Goal: Information Seeking & Learning: Compare options

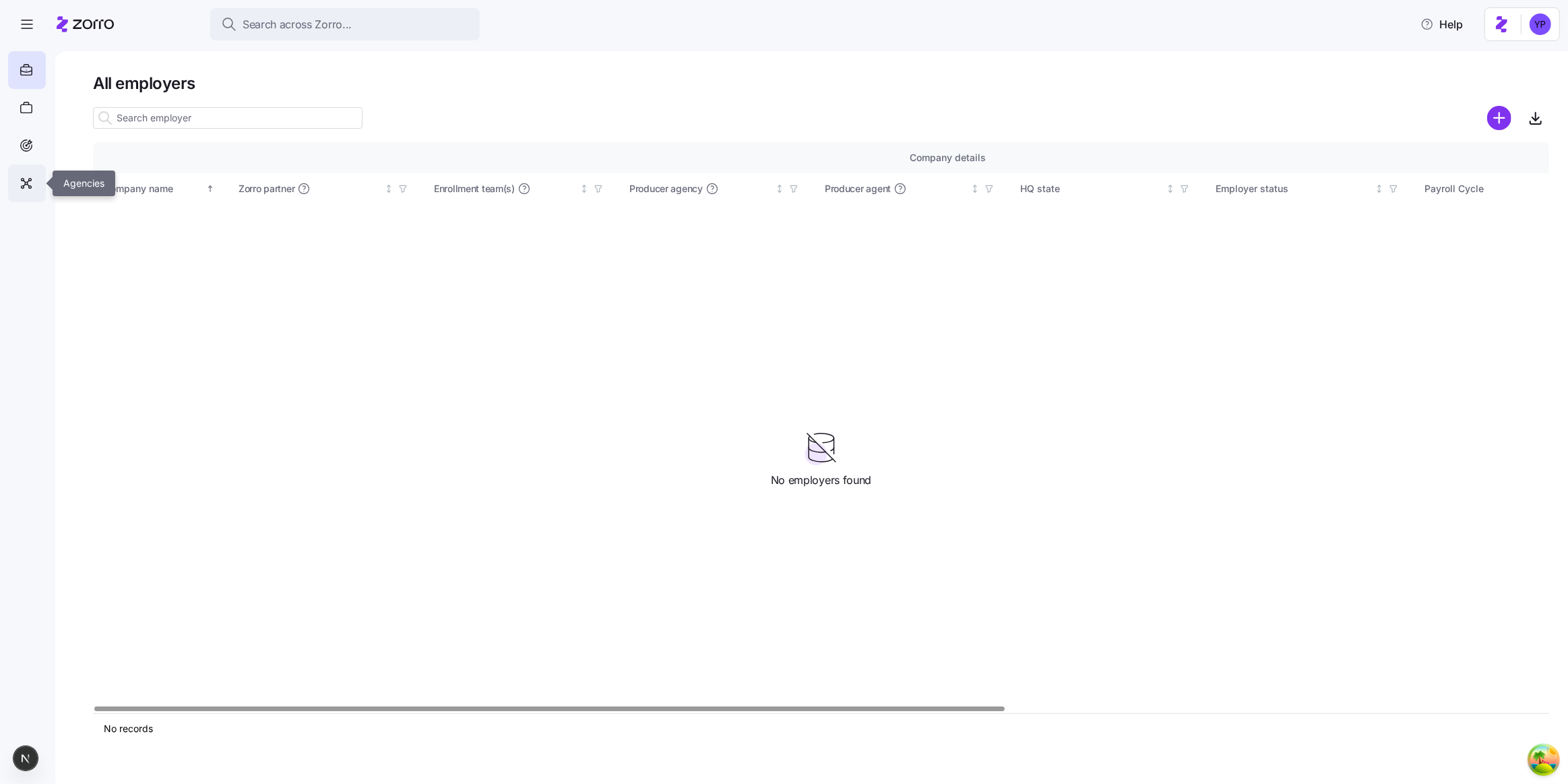
click at [41, 177] on div at bounding box center [26, 183] width 38 height 38
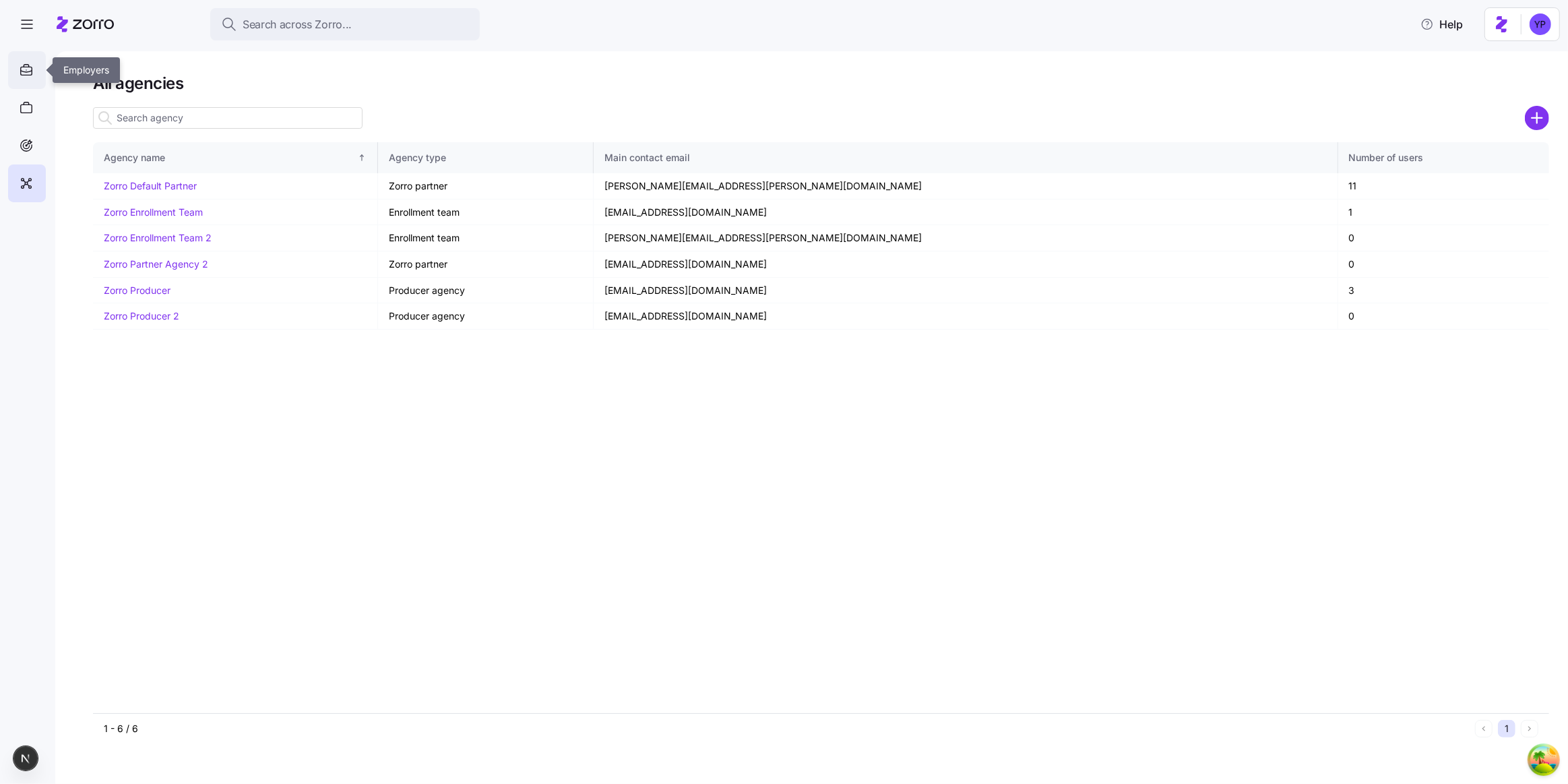
click at [25, 66] on icon at bounding box center [26, 70] width 15 height 17
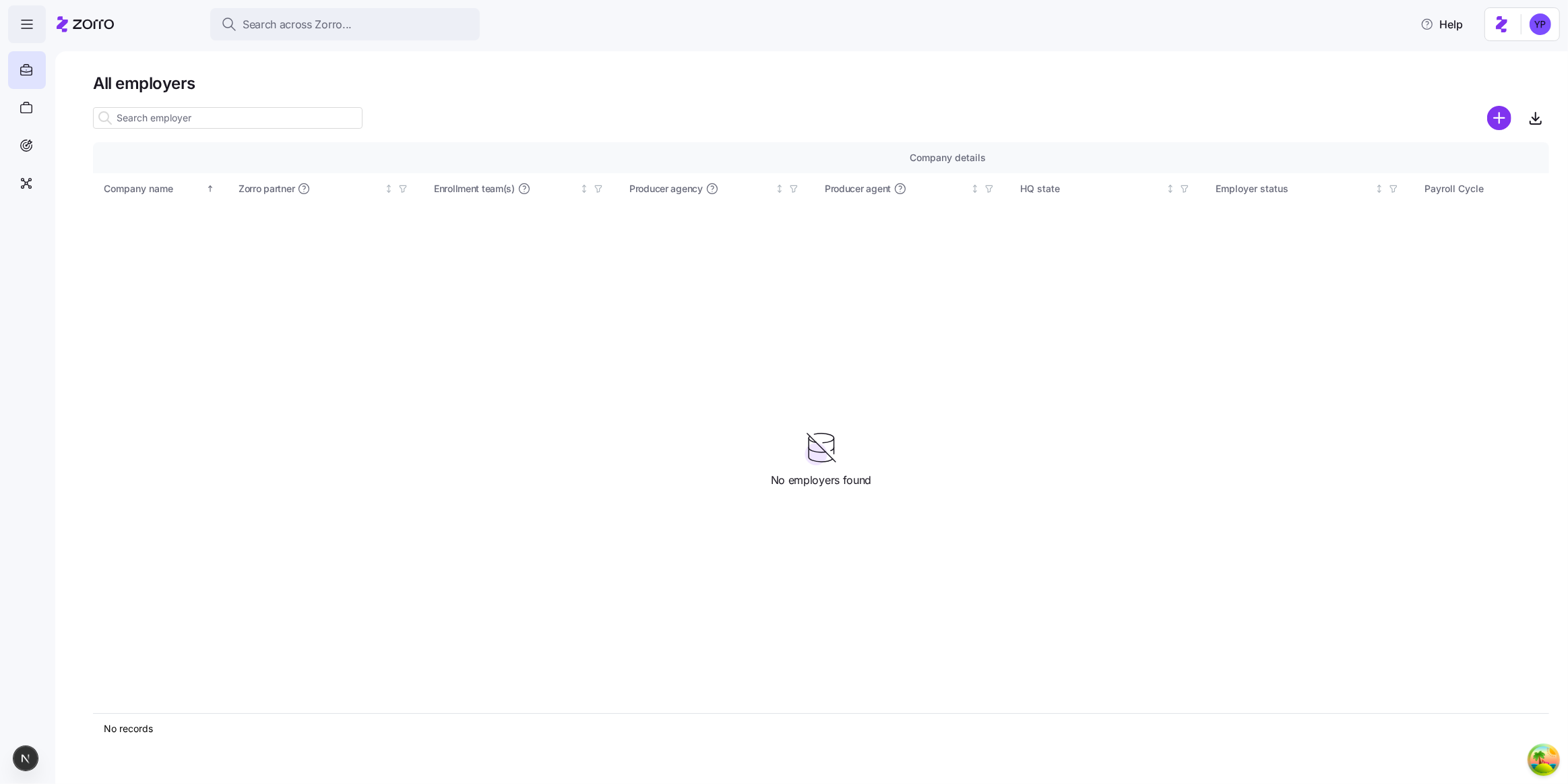
click at [20, 31] on icon "button" at bounding box center [27, 24] width 17 height 17
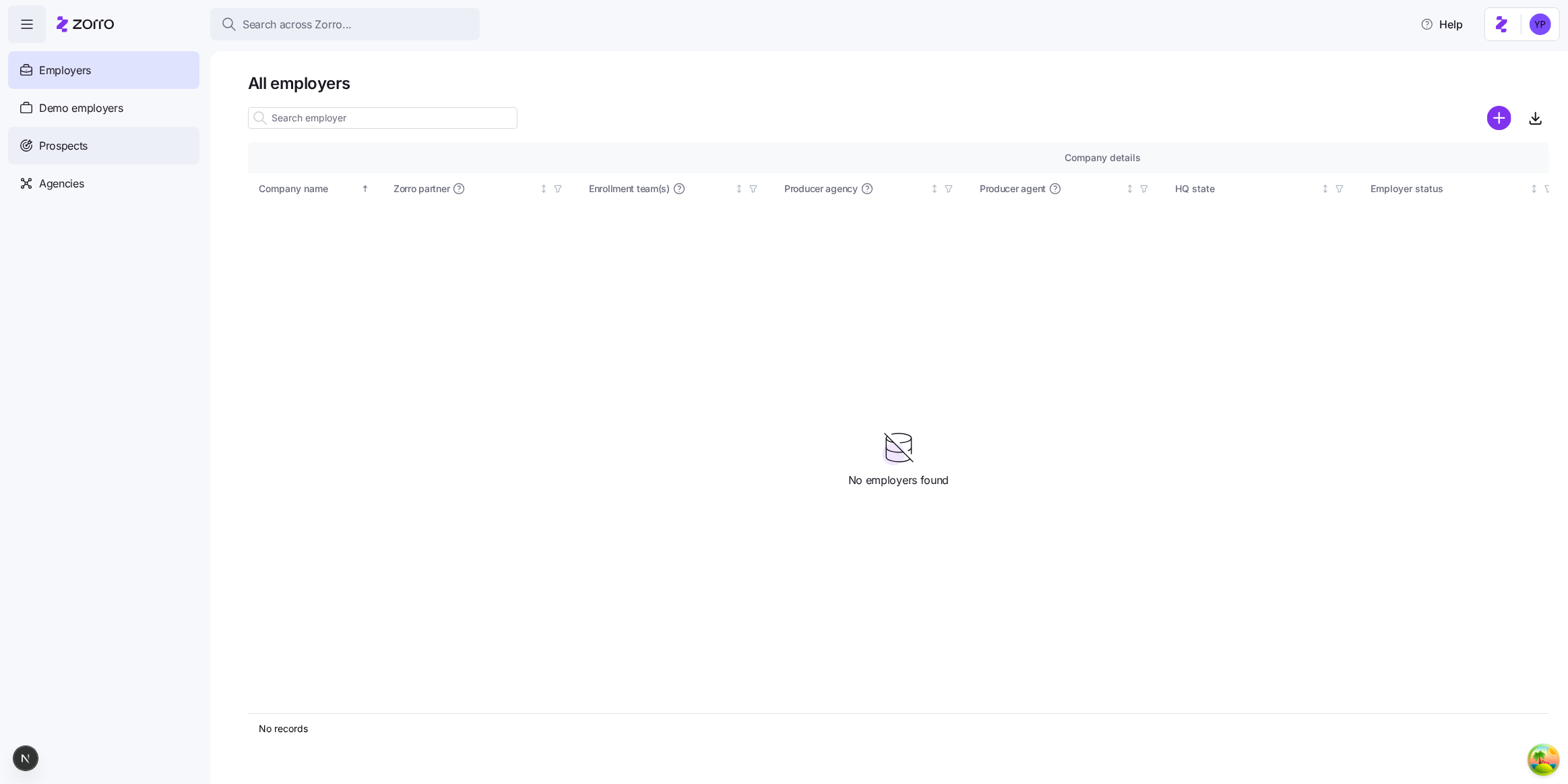
click at [105, 146] on div "Prospects" at bounding box center [103, 145] width 191 height 38
click at [87, 101] on span "Demo employers" at bounding box center [81, 108] width 84 height 17
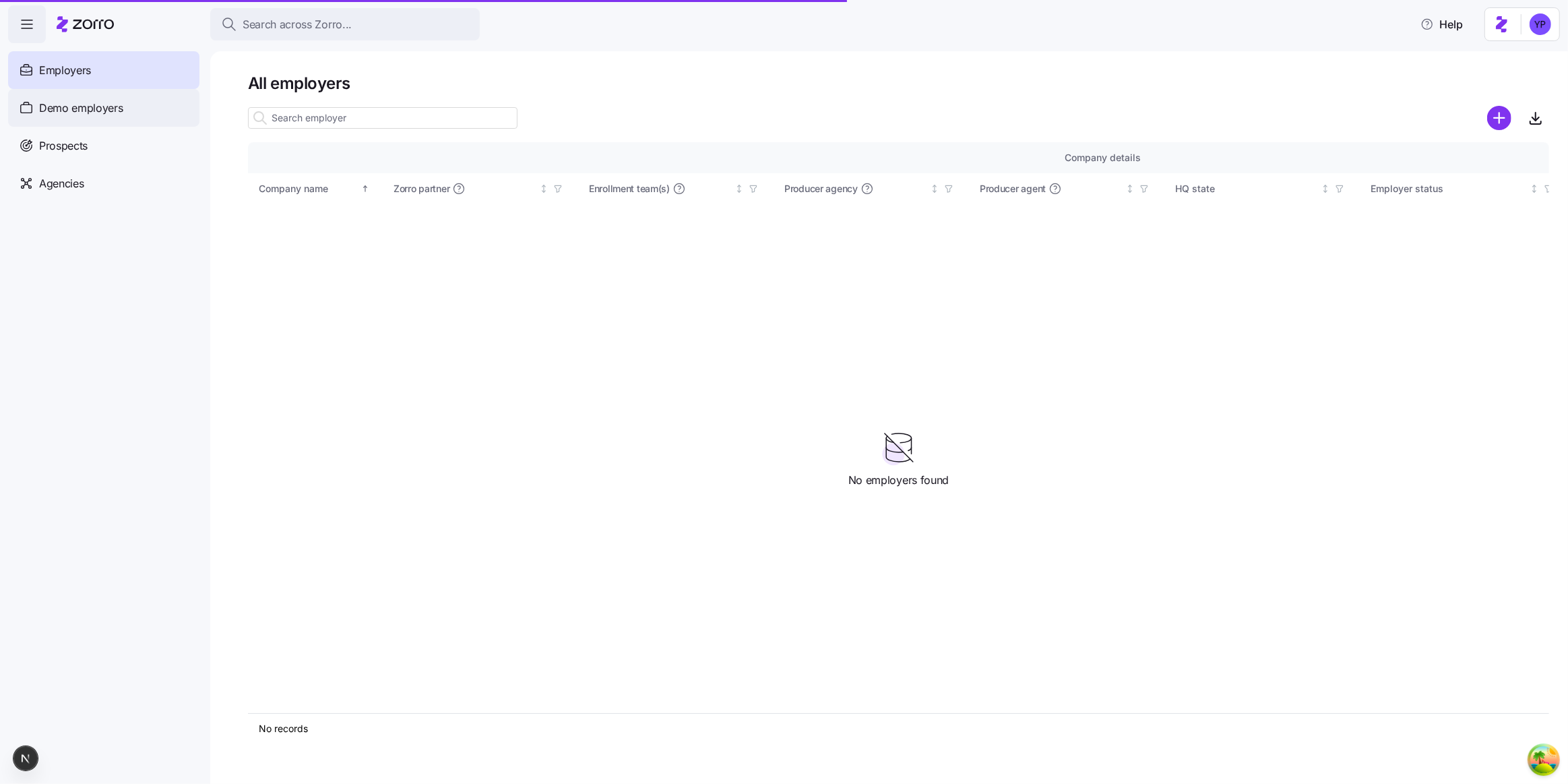
click at [108, 114] on span "Demo employers" at bounding box center [81, 108] width 84 height 17
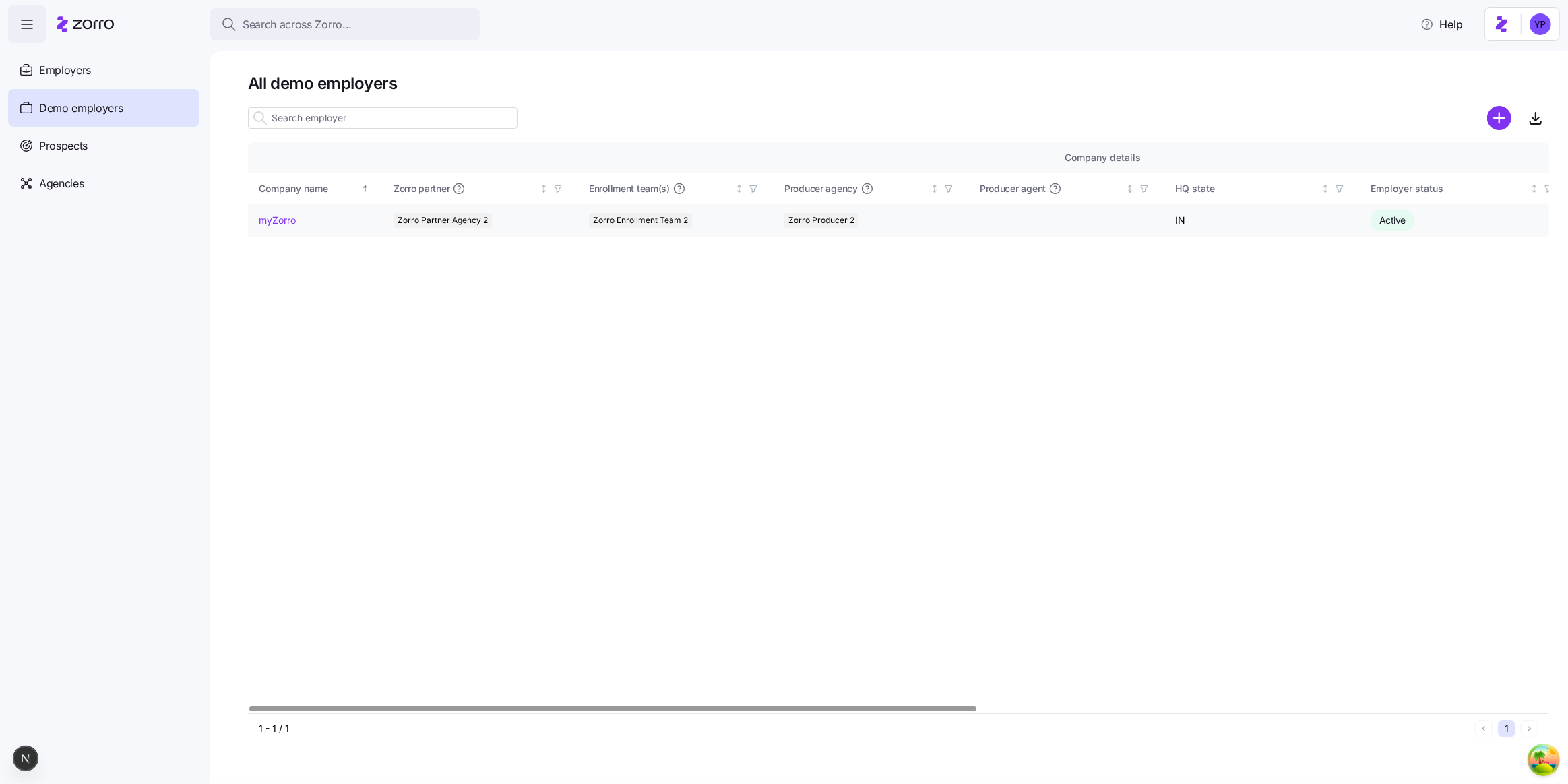
click at [284, 215] on link "myZorro" at bounding box center [277, 219] width 37 height 13
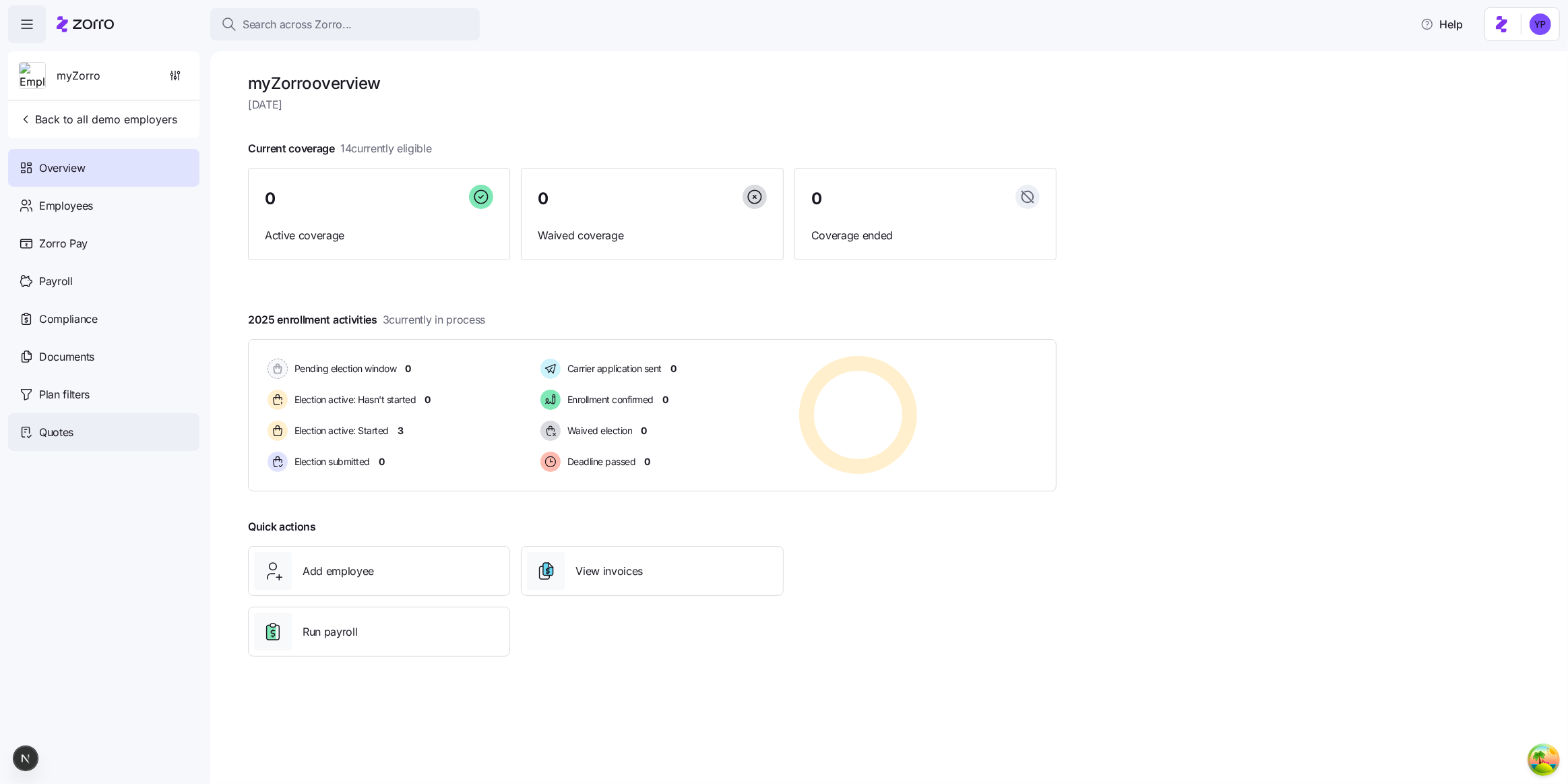
click at [99, 426] on div "Quotes" at bounding box center [103, 432] width 191 height 38
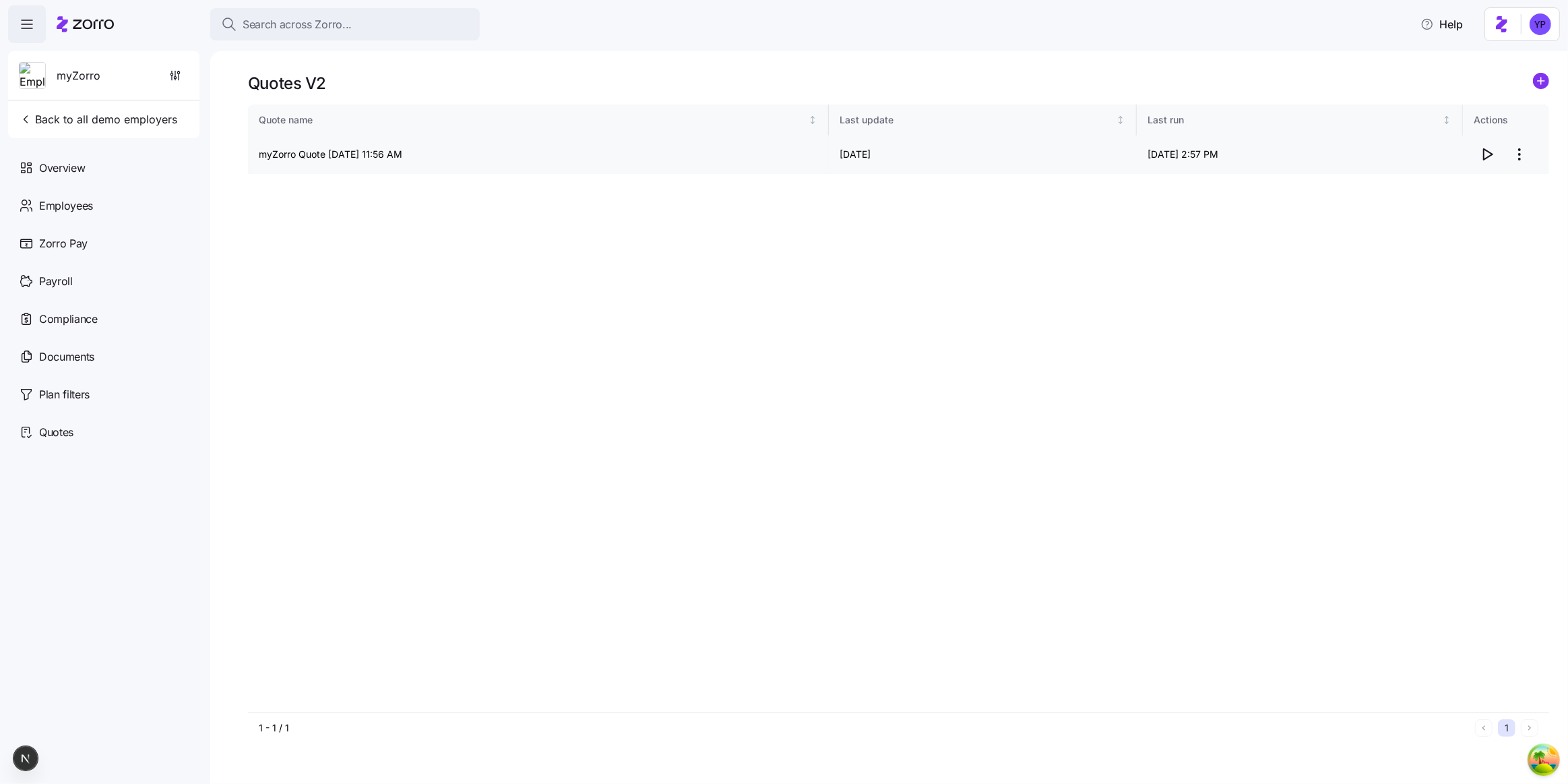
click at [1481, 151] on icon "button" at bounding box center [1487, 154] width 17 height 17
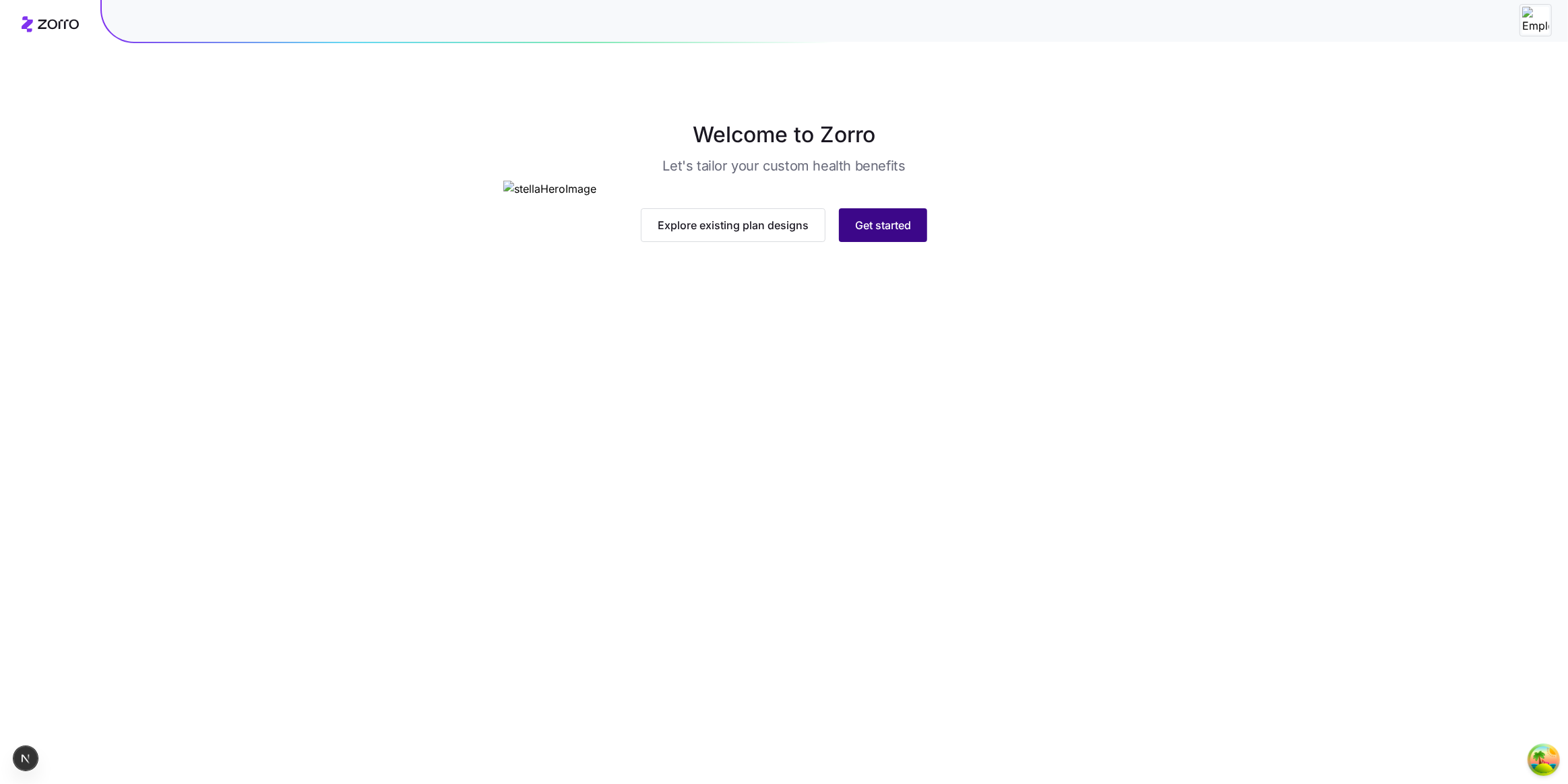
click at [884, 233] on span "Get started" at bounding box center [883, 225] width 56 height 17
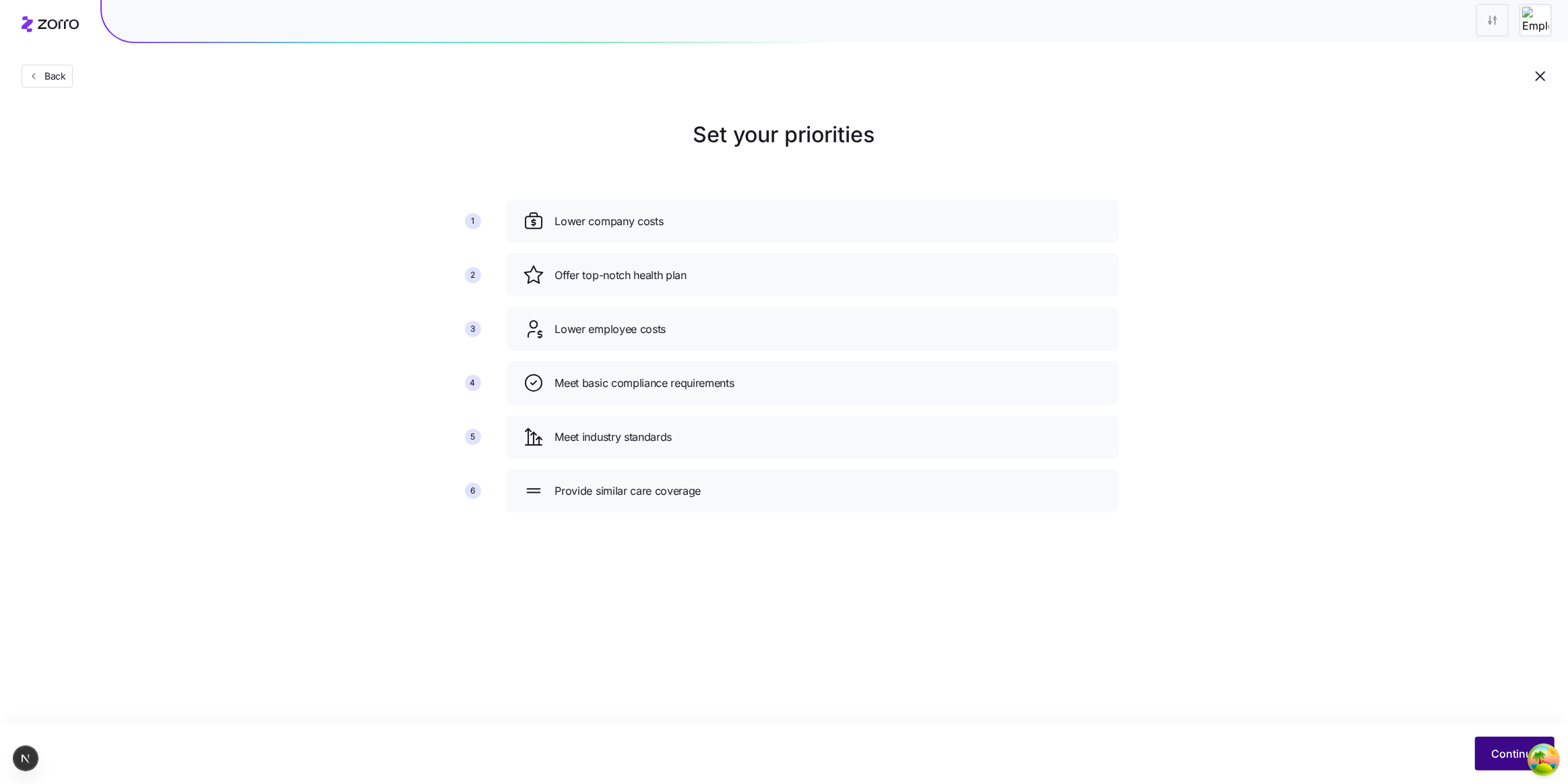
click at [1476, 746] on button "Continue" at bounding box center [1515, 753] width 80 height 34
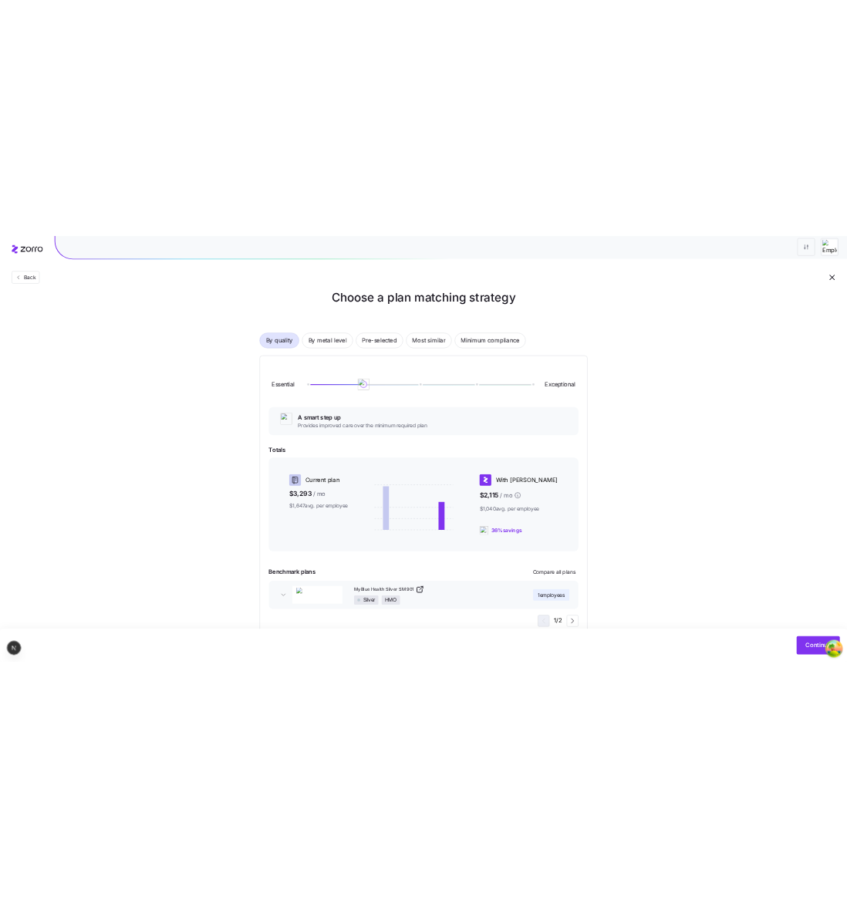
scroll to position [69, 0]
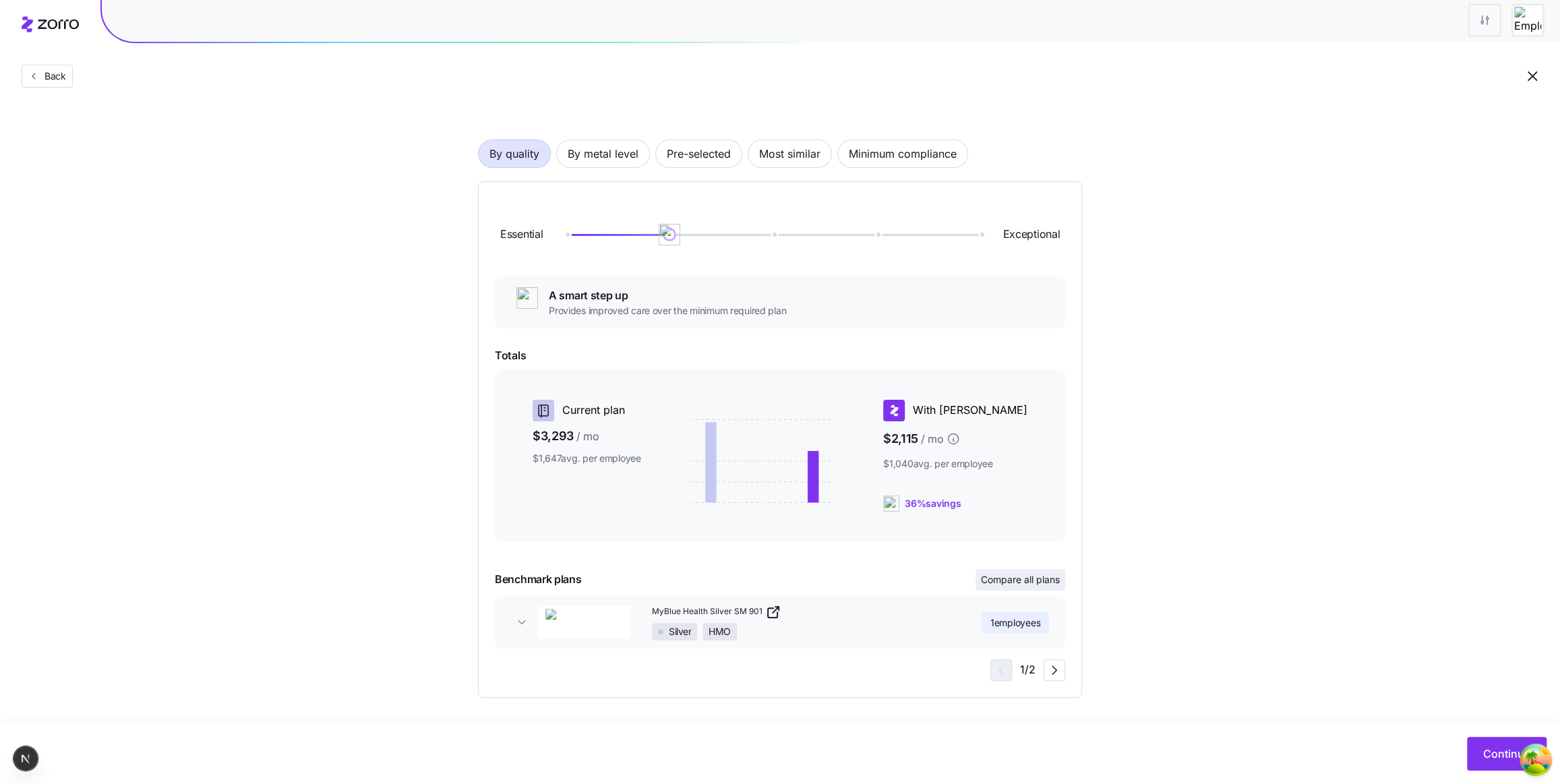
click at [1035, 584] on span "Compare all plans" at bounding box center [1020, 579] width 79 height 13
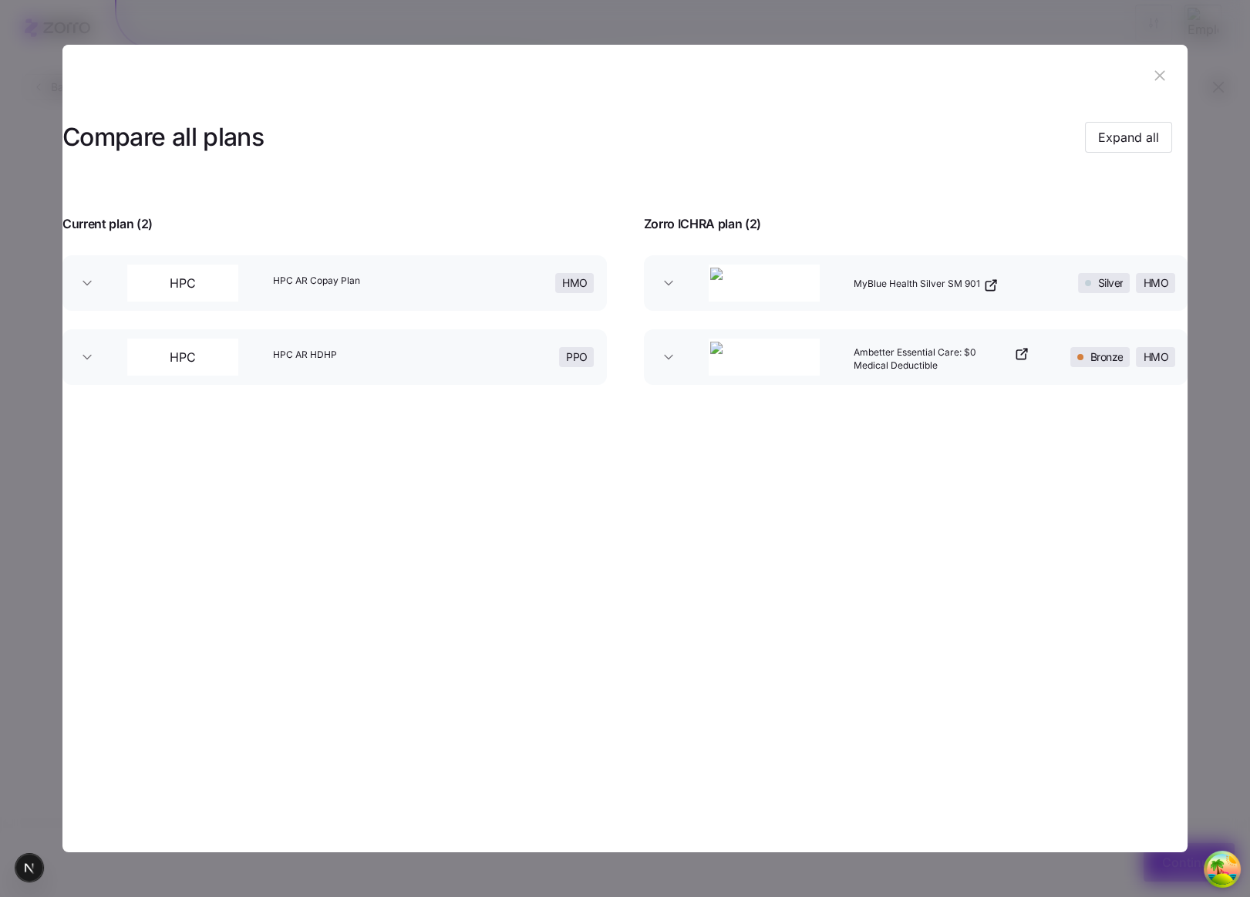
click at [1248, 345] on div at bounding box center [625, 448] width 1250 height 897
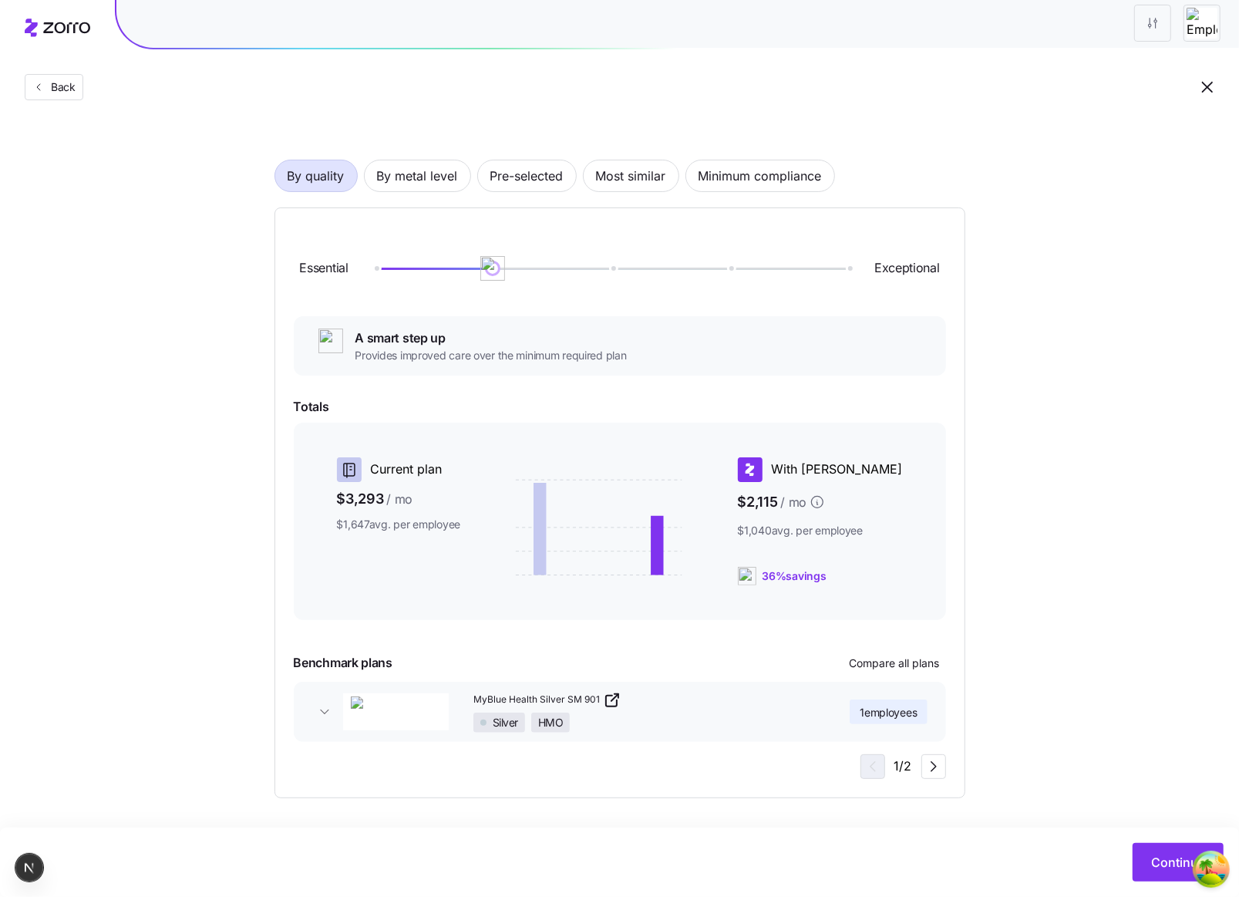
click at [923, 640] on div at bounding box center [620, 635] width 652 height 19
click at [913, 656] on span "Compare all plans" at bounding box center [895, 662] width 90 height 15
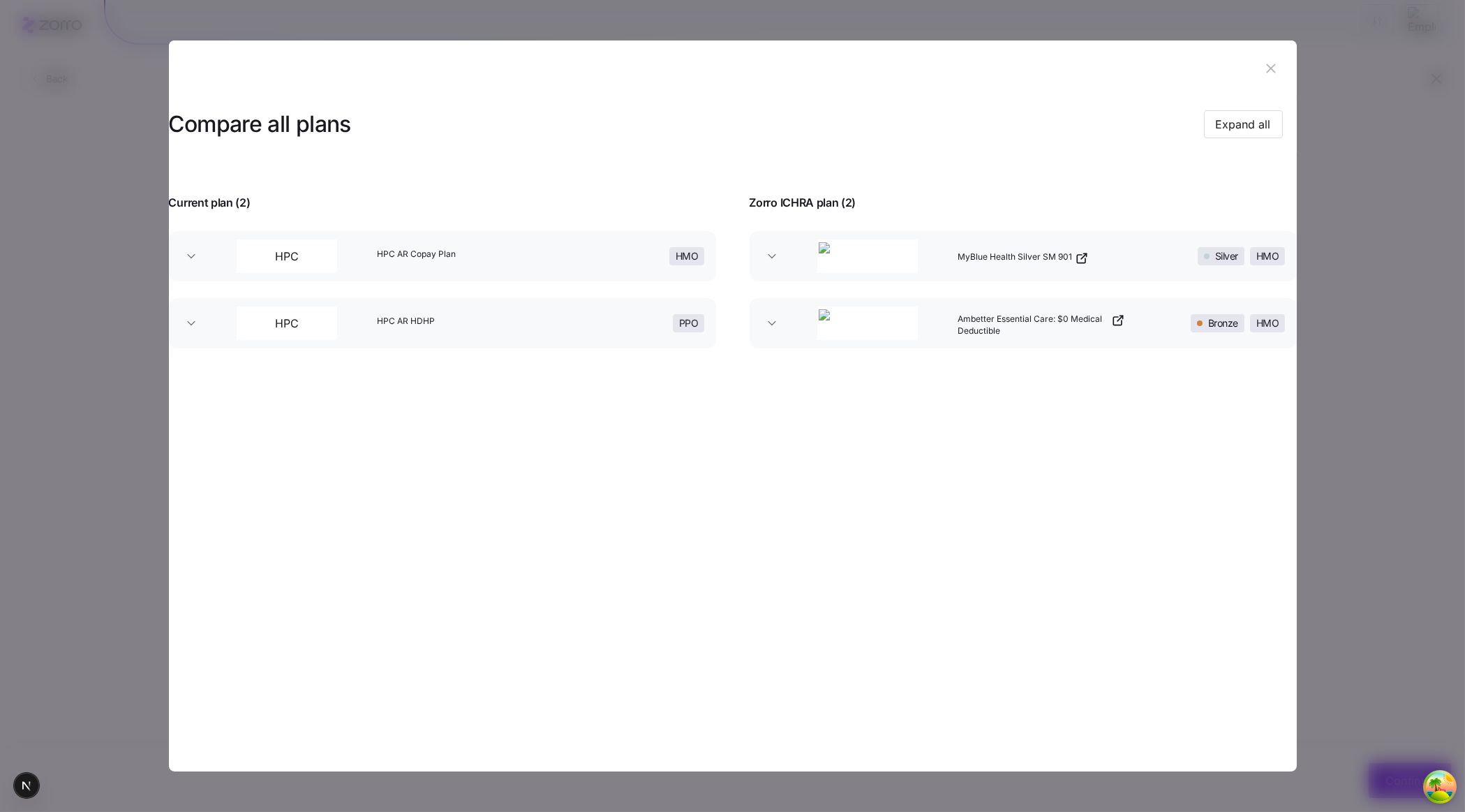
click at [756, 248] on button "MyBlue Health Silver SM 901 Silver HMO" at bounding box center [1023, 256] width 548 height 51
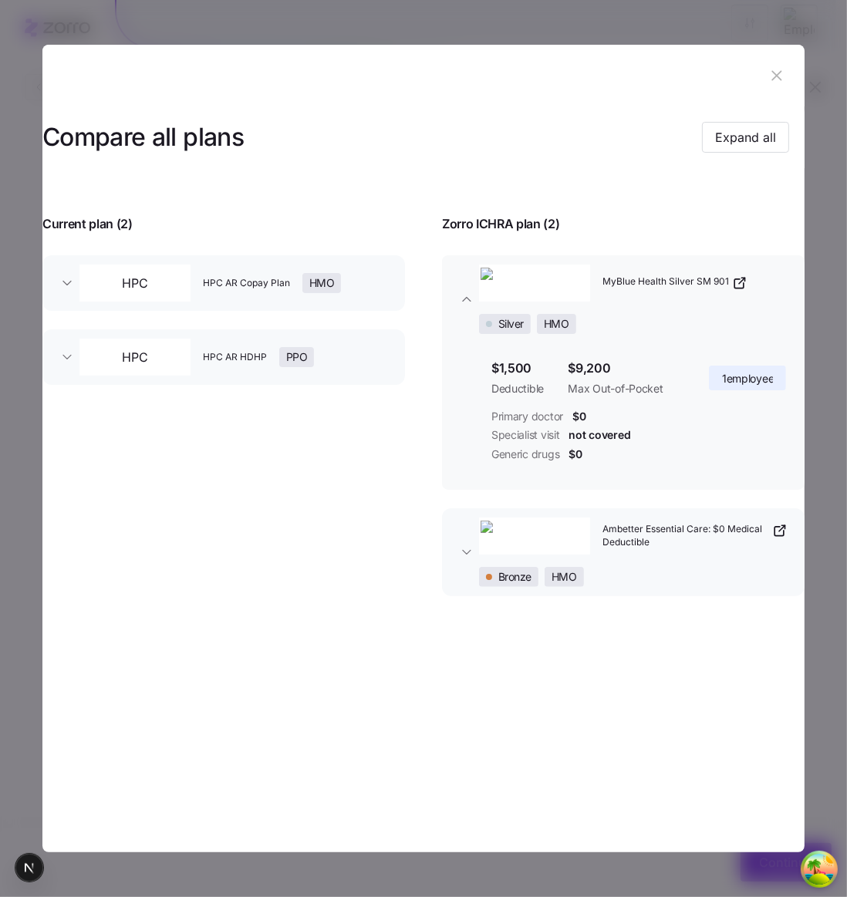
click at [460, 596] on button "Ambetter Essential Care: $0 Medical Deductible Bronze HMO" at bounding box center [623, 552] width 362 height 88
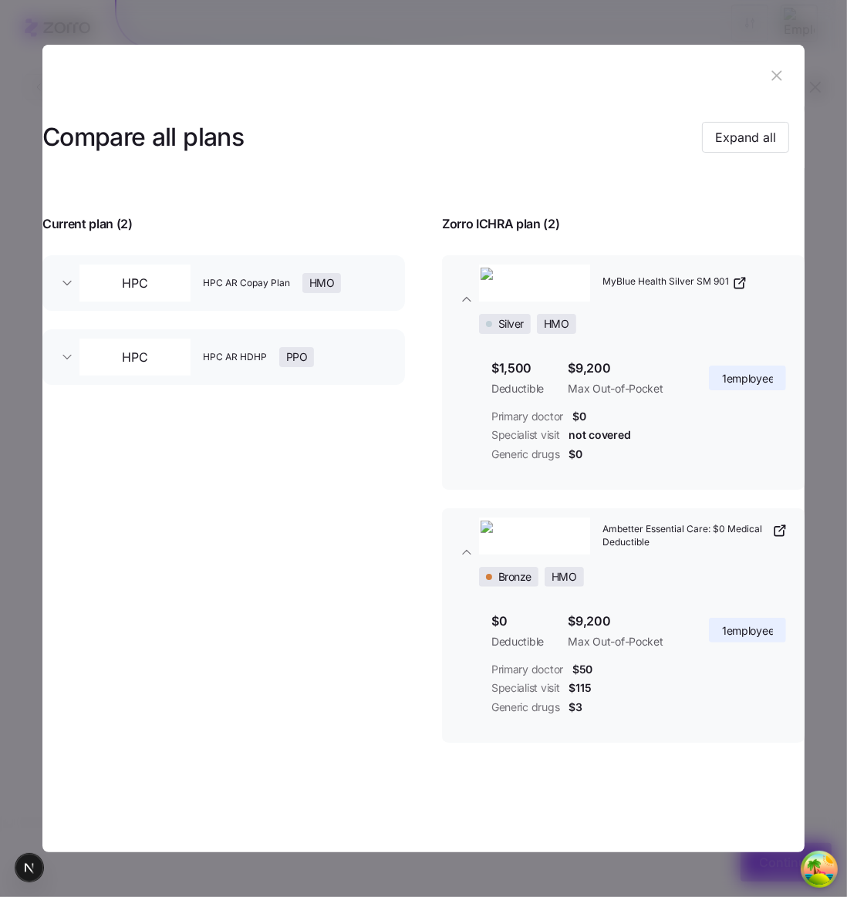
scroll to position [13, 0]
click at [460, 560] on icon "button" at bounding box center [466, 551] width 15 height 15
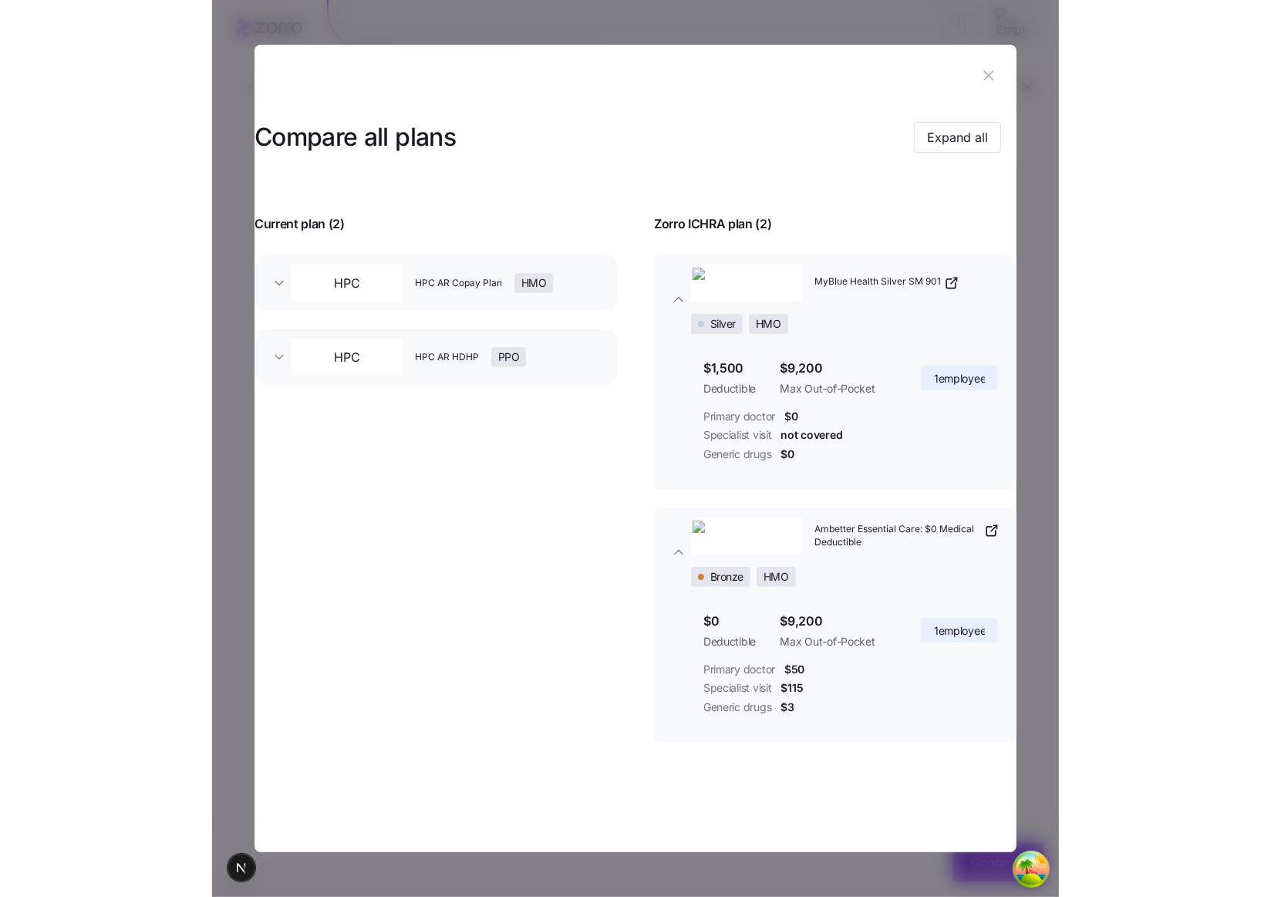
scroll to position [0, 0]
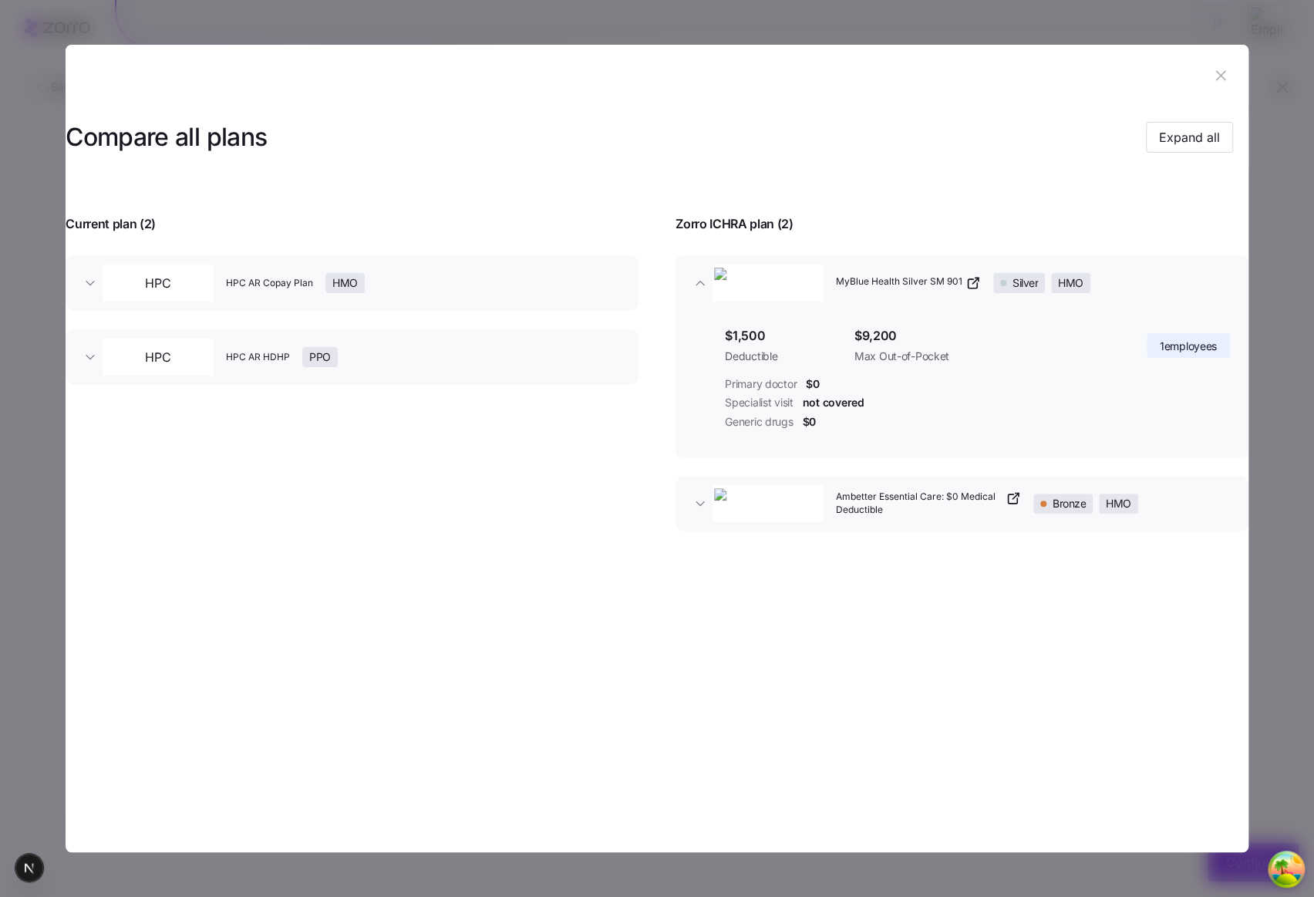
click at [828, 511] on div "Ambetter Essential Care: $0 Medical Deductible Bronze HMO" at bounding box center [974, 503] width 524 height 37
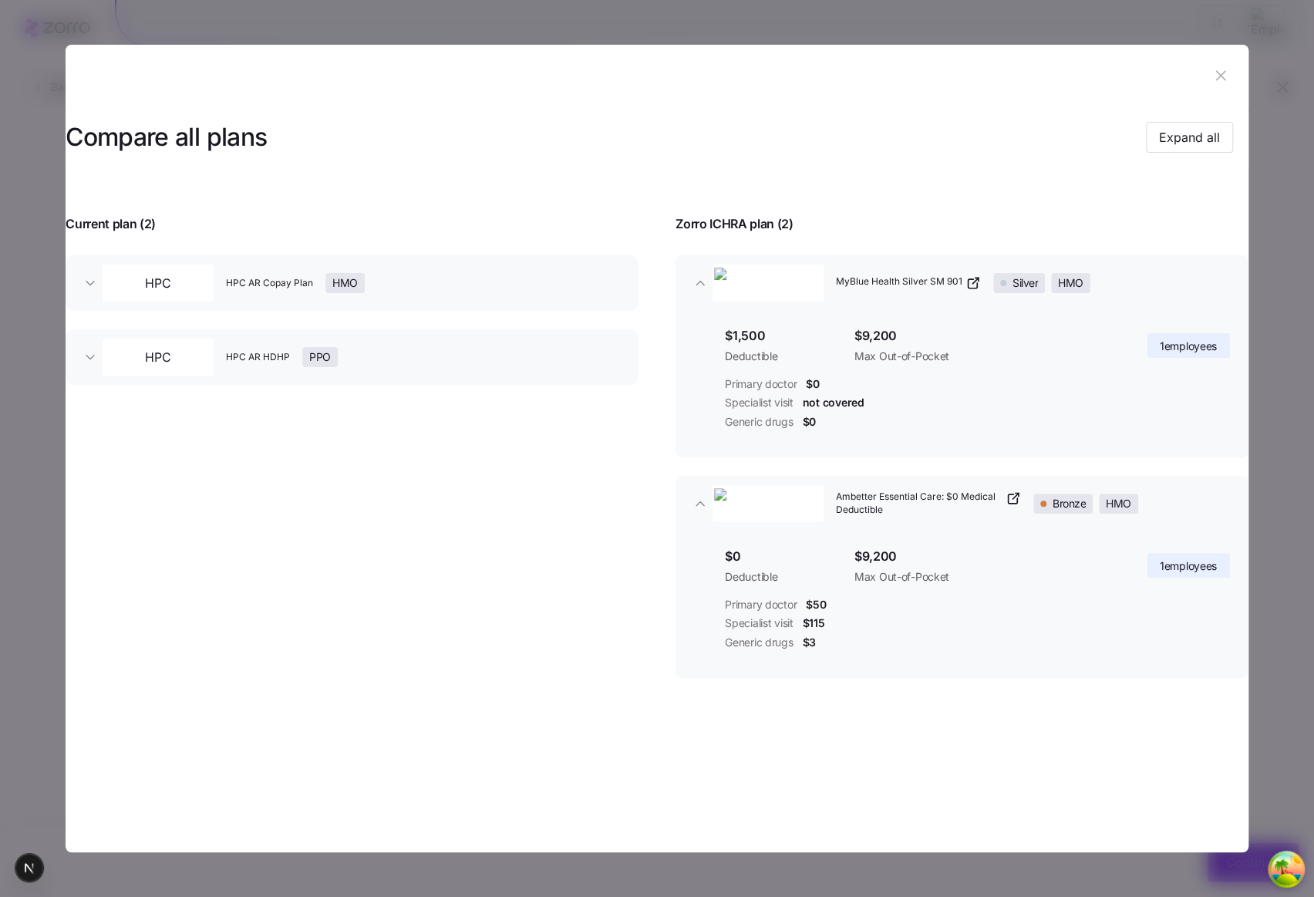
click at [828, 511] on div "Ambetter Essential Care: $0 Medical Deductible Bronze HMO" at bounding box center [974, 503] width 524 height 37
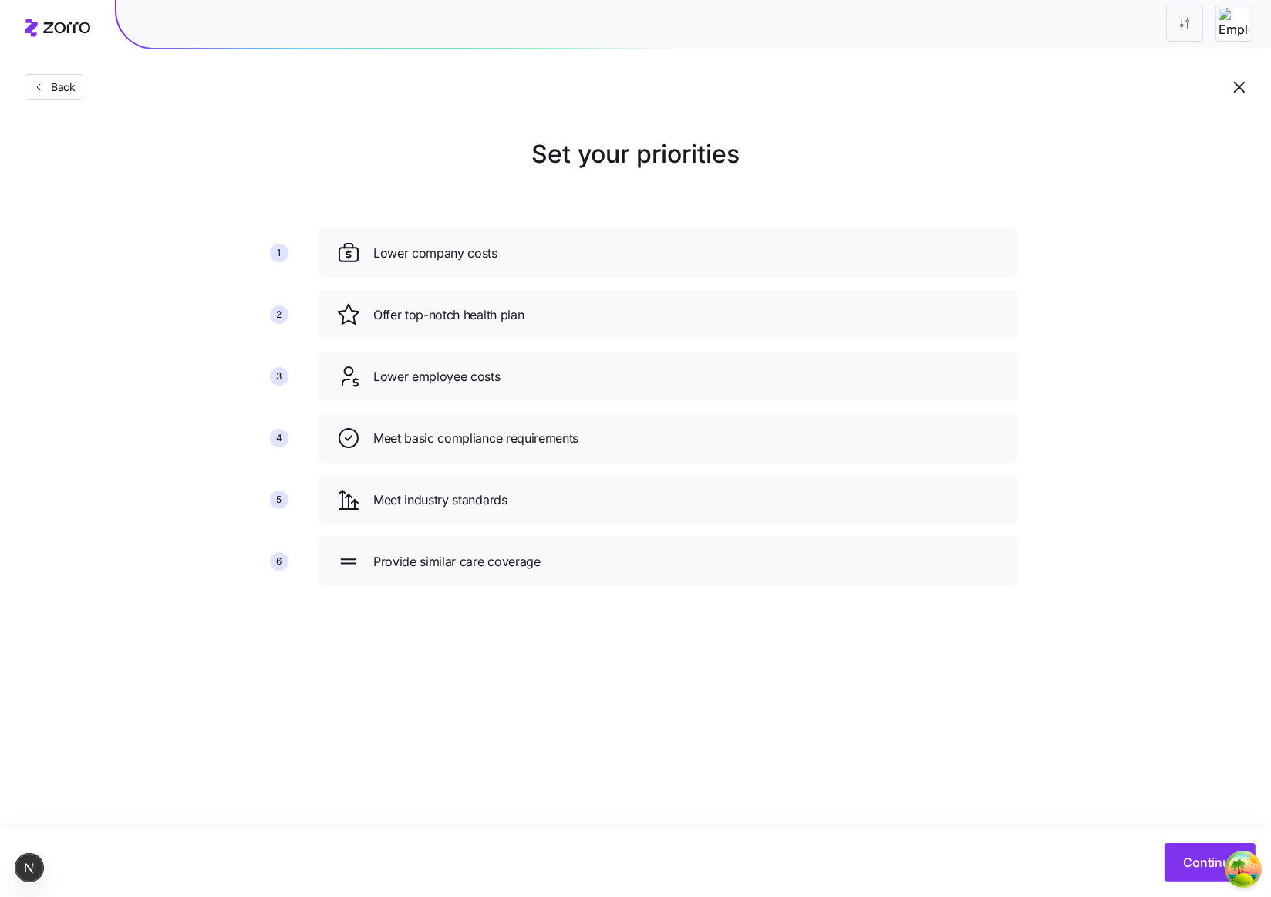
drag, startPoint x: 837, startPoint y: 724, endPoint x: 822, endPoint y: 729, distance: 16.1
click at [835, 723] on main "Set your priorities 1 2 3 4 5 6 Lower company costs Offer top-notch health plan…" at bounding box center [635, 448] width 1271 height 897
click at [187, 581] on div "Set your priorities 1 2 3 4 5 6 Lower company costs Offer top-notch health plan…" at bounding box center [635, 367] width 1271 height 463
click at [1181, 855] on button "Continue" at bounding box center [1209, 862] width 91 height 39
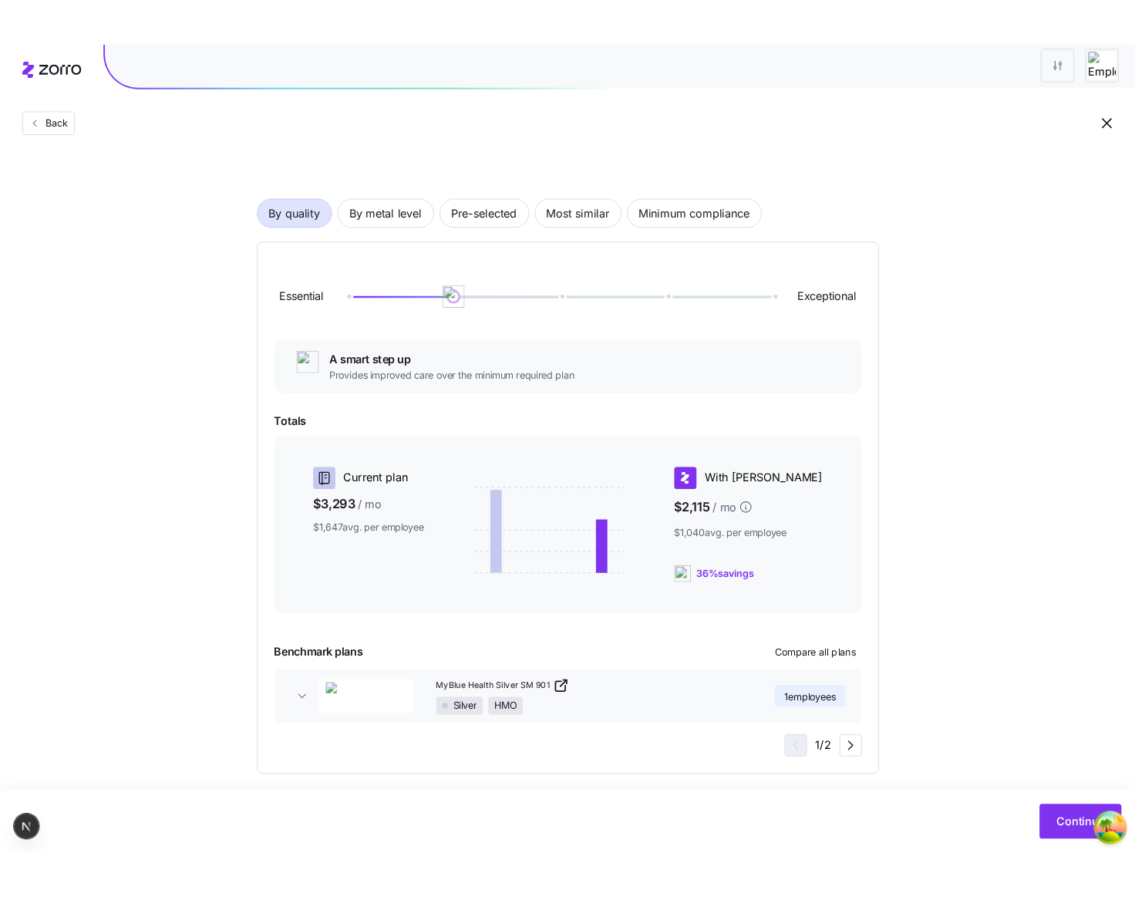
scroll to position [69, 0]
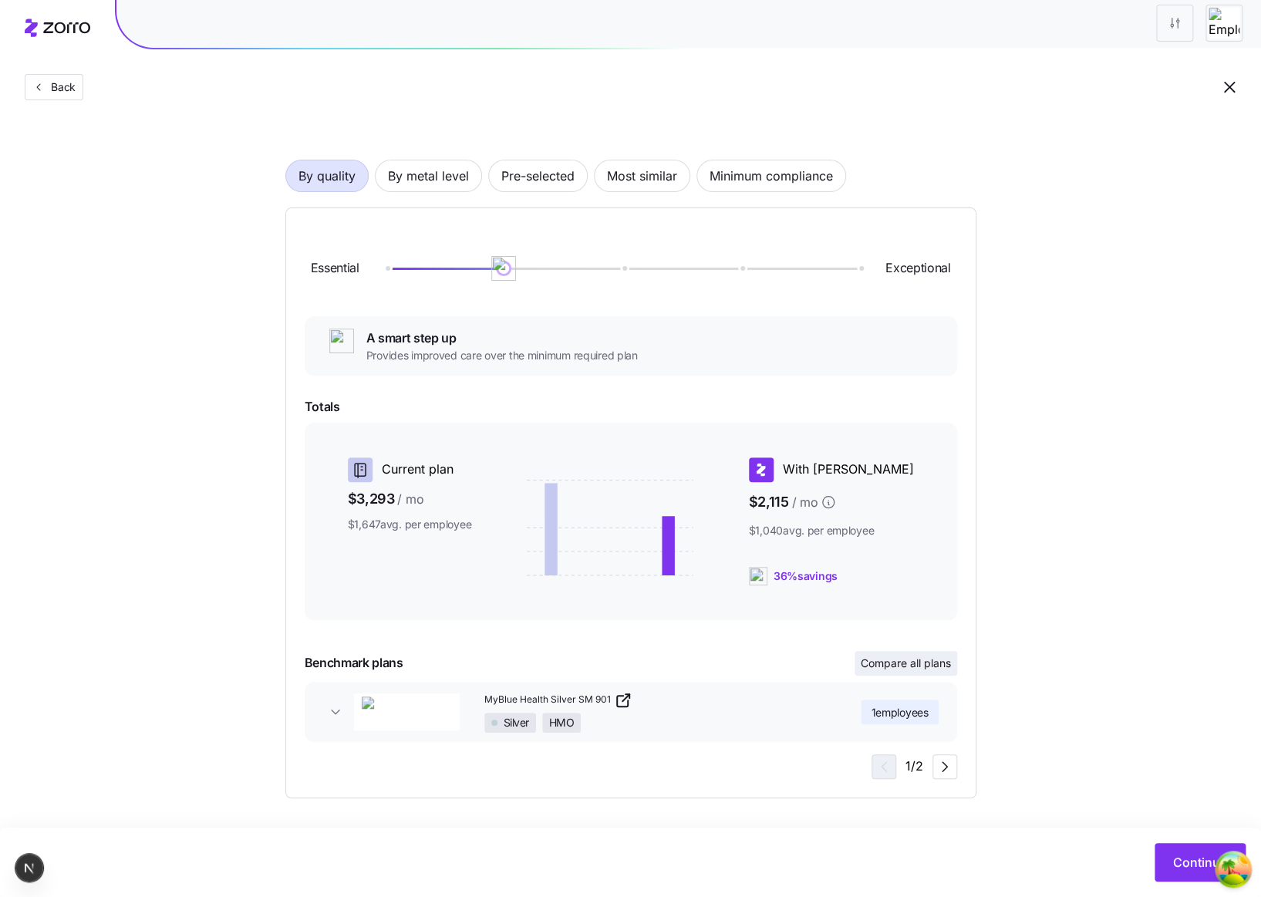
click at [895, 657] on span "Compare all plans" at bounding box center [906, 662] width 90 height 15
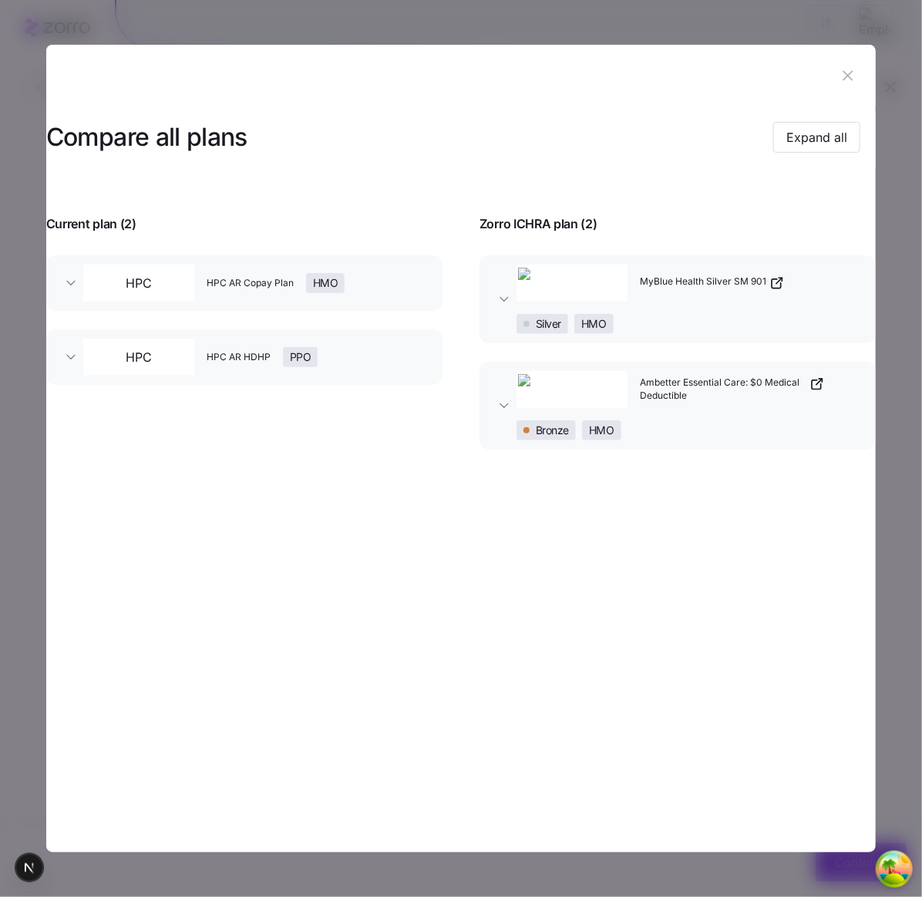
click at [507, 413] on icon "button" at bounding box center [504, 405] width 15 height 15
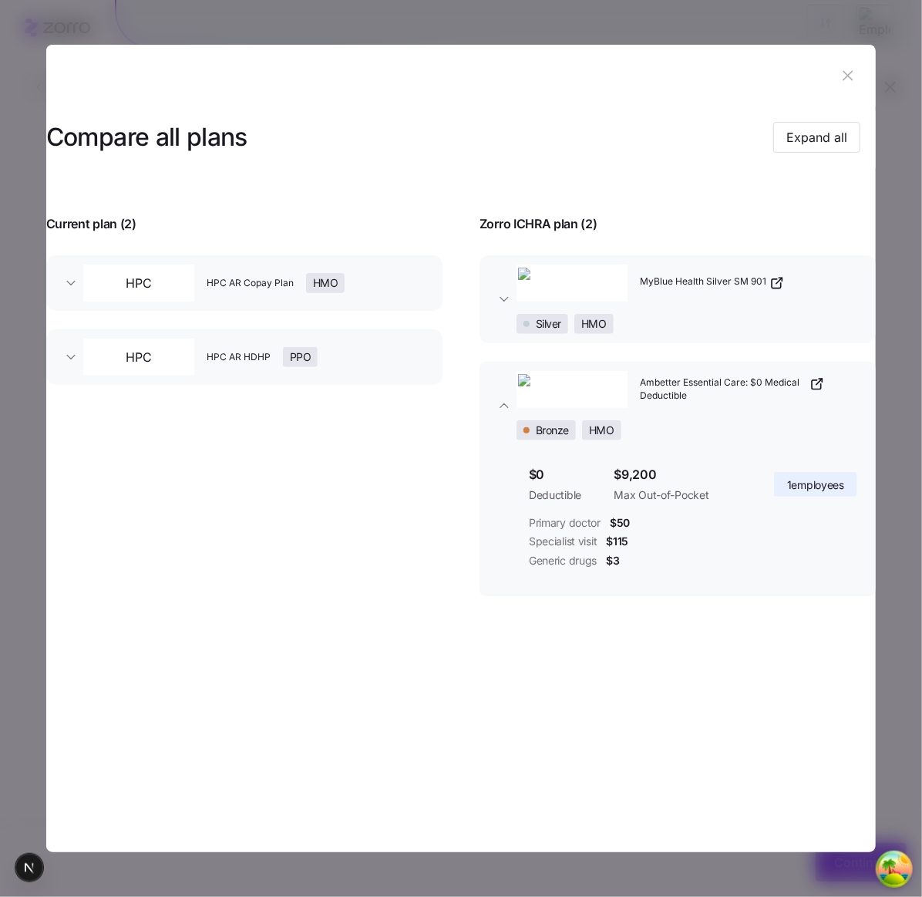
click at [507, 413] on icon "button" at bounding box center [504, 405] width 15 height 15
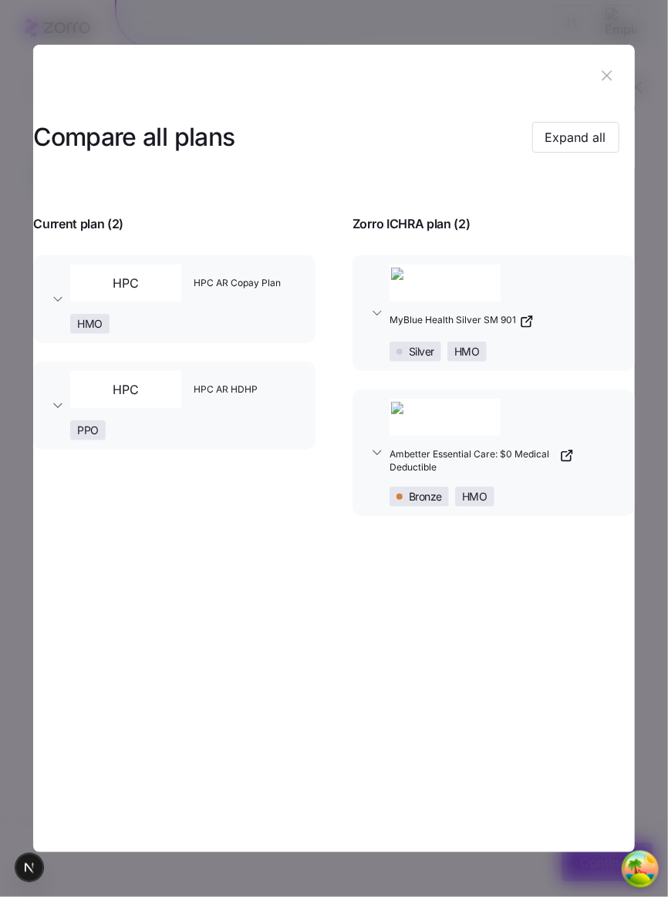
click at [371, 457] on icon "button" at bounding box center [376, 452] width 15 height 15
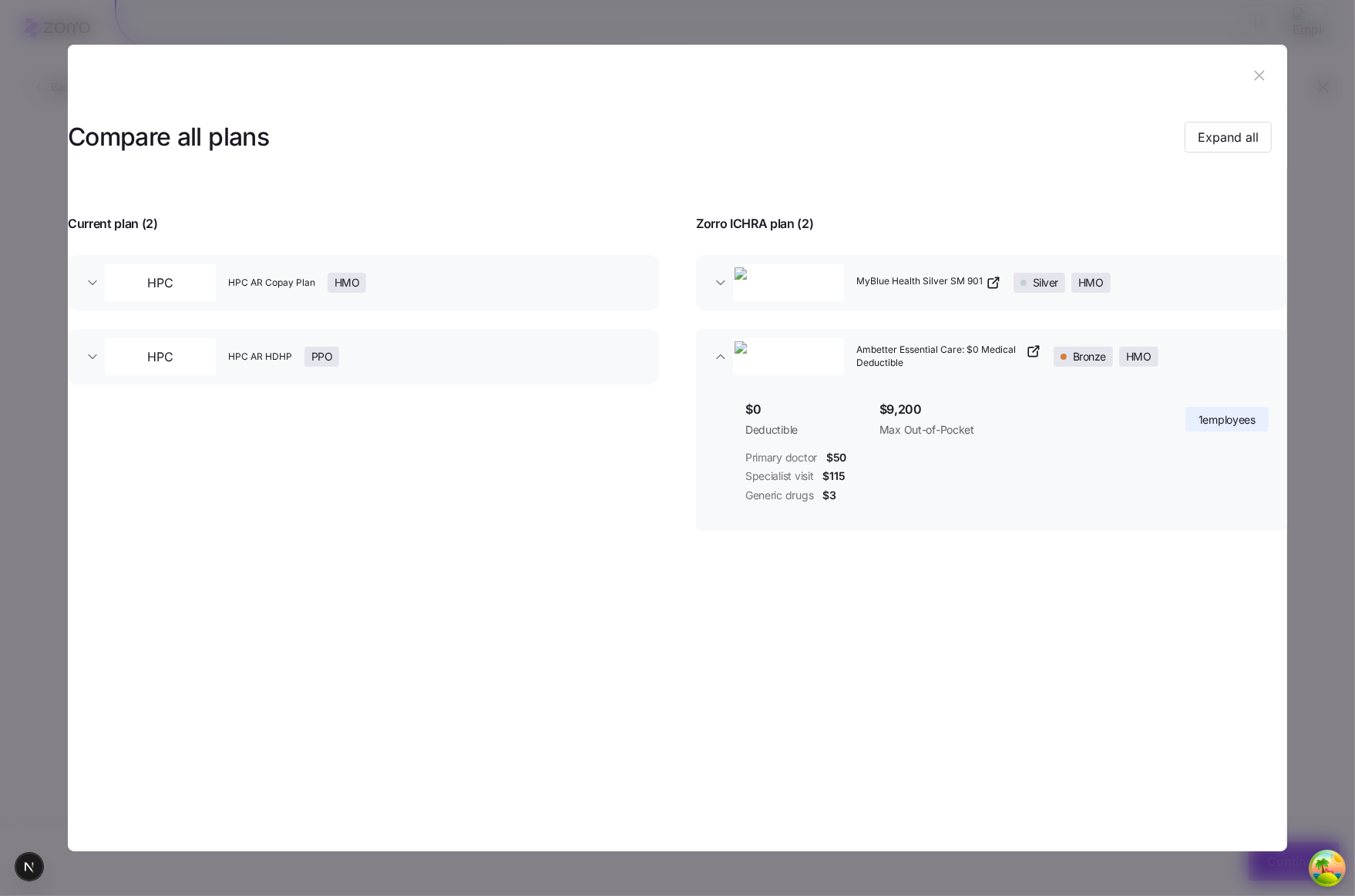
click at [708, 365] on button "Ambetter Essential Care: $0 Medical Deductible Bronze HMO" at bounding box center [990, 357] width 591 height 56
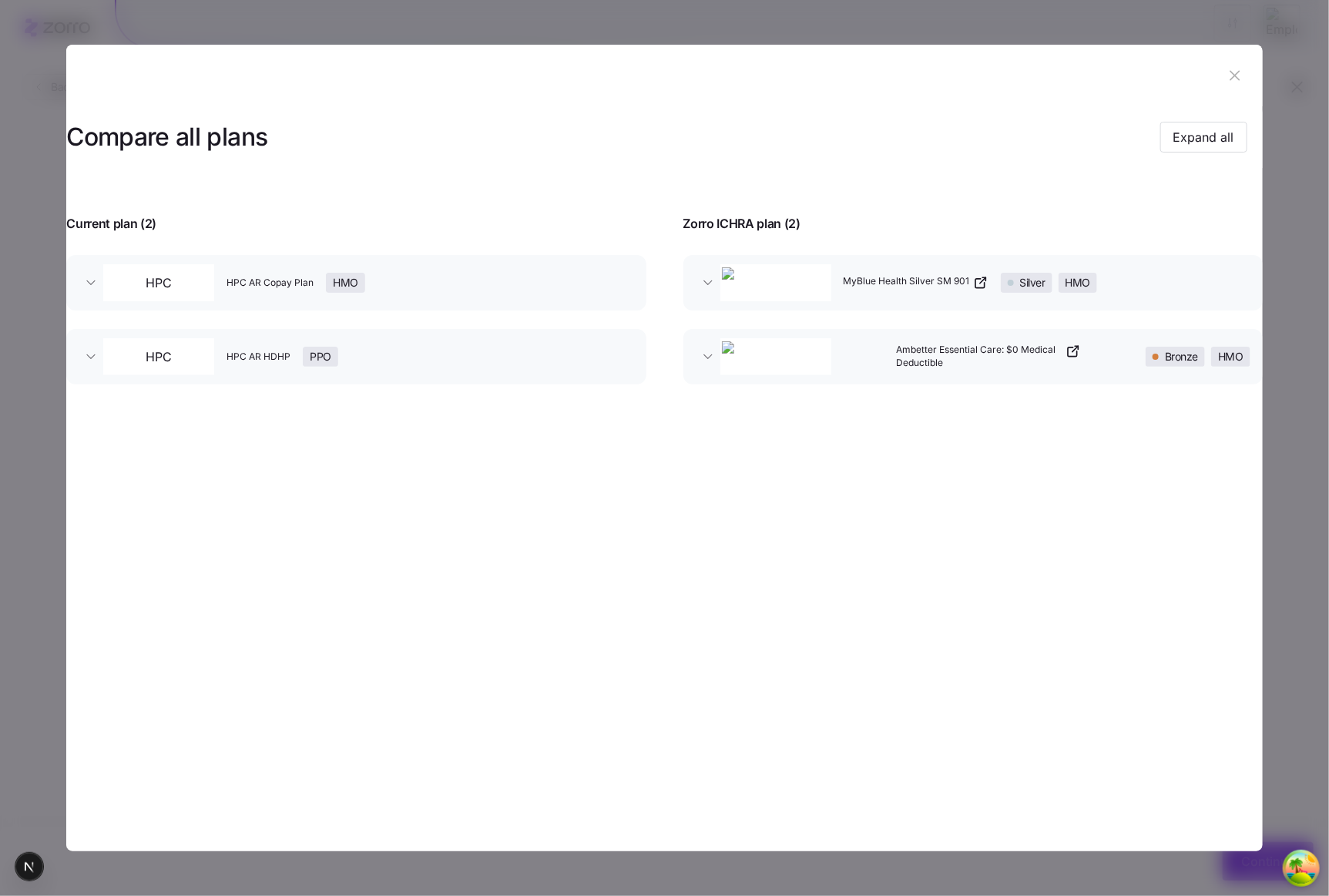
click at [984, 599] on section "Compare all plans Expand all Current plan ( 2 ) Zorro ICHRA plan ( 2 ) HPC HPC …" at bounding box center [664, 448] width 1196 height 806
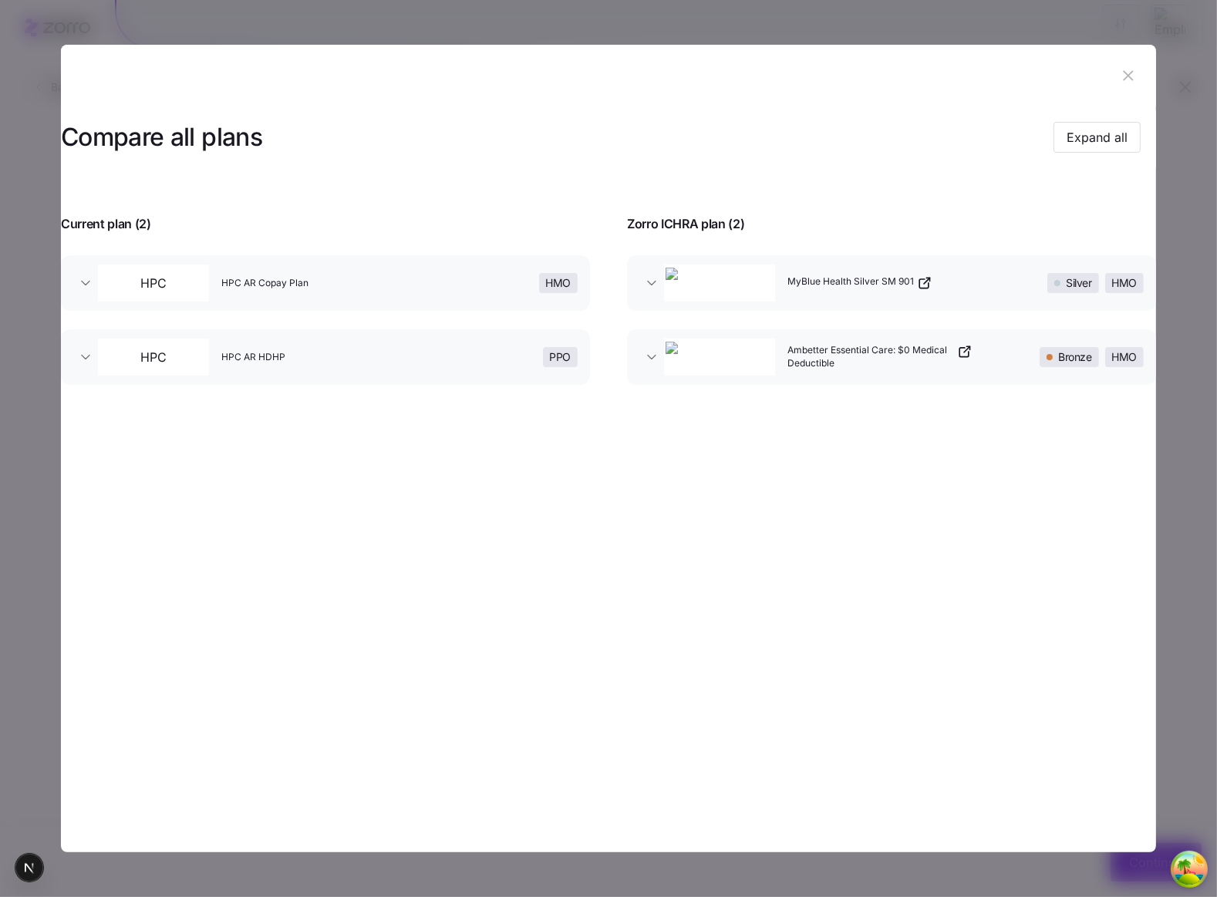
click at [1022, 513] on section "Compare all plans Expand all Current plan ( 2 ) Zorro ICHRA plan ( 2 ) HPC HPC …" at bounding box center [608, 448] width 1095 height 807
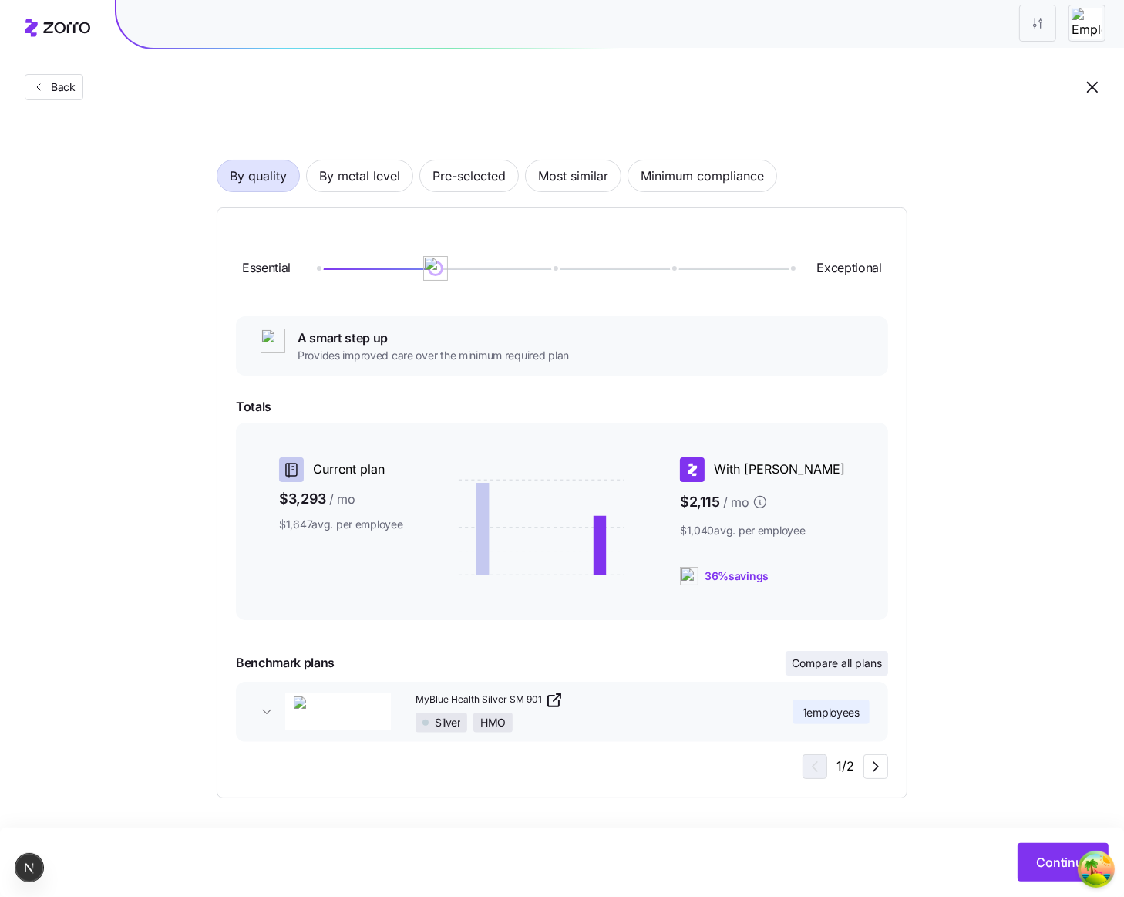
click at [864, 671] on button "Compare all plans" at bounding box center [837, 663] width 103 height 25
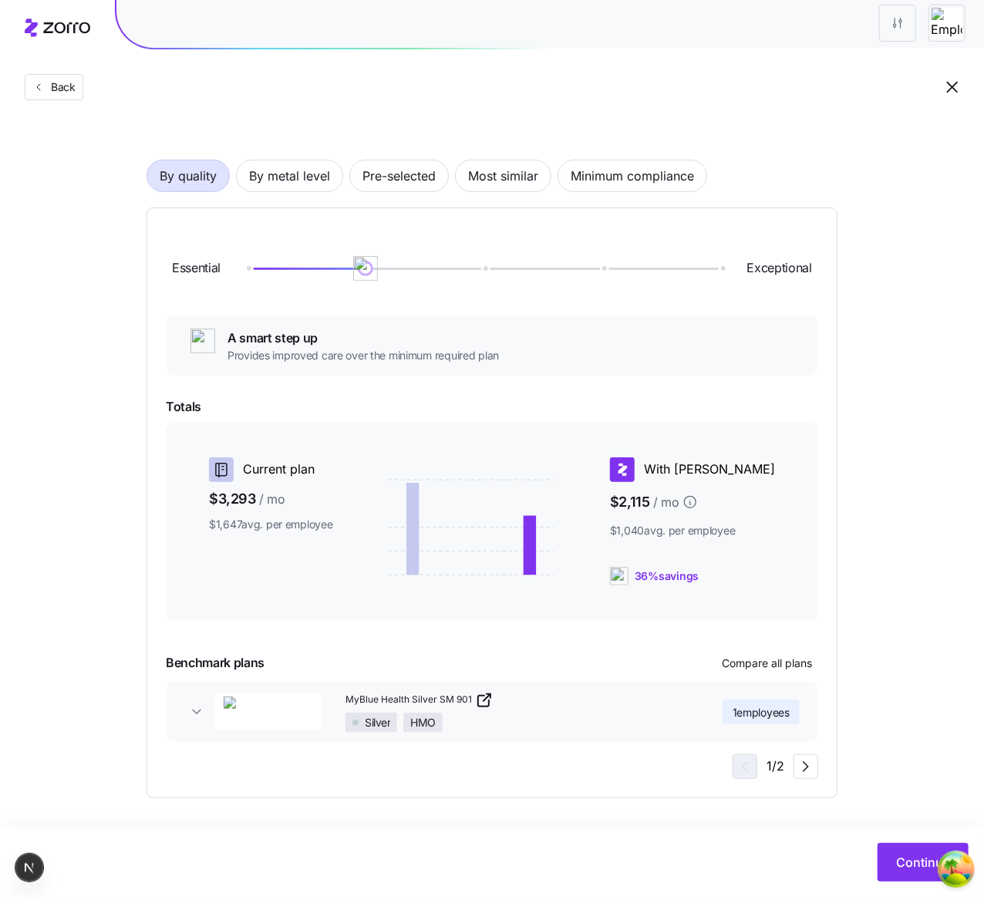
click at [672, 706] on link "MyBlue Health Silver SM 901" at bounding box center [511, 700] width 333 height 19
click at [747, 662] on span "Compare all plans" at bounding box center [767, 662] width 90 height 15
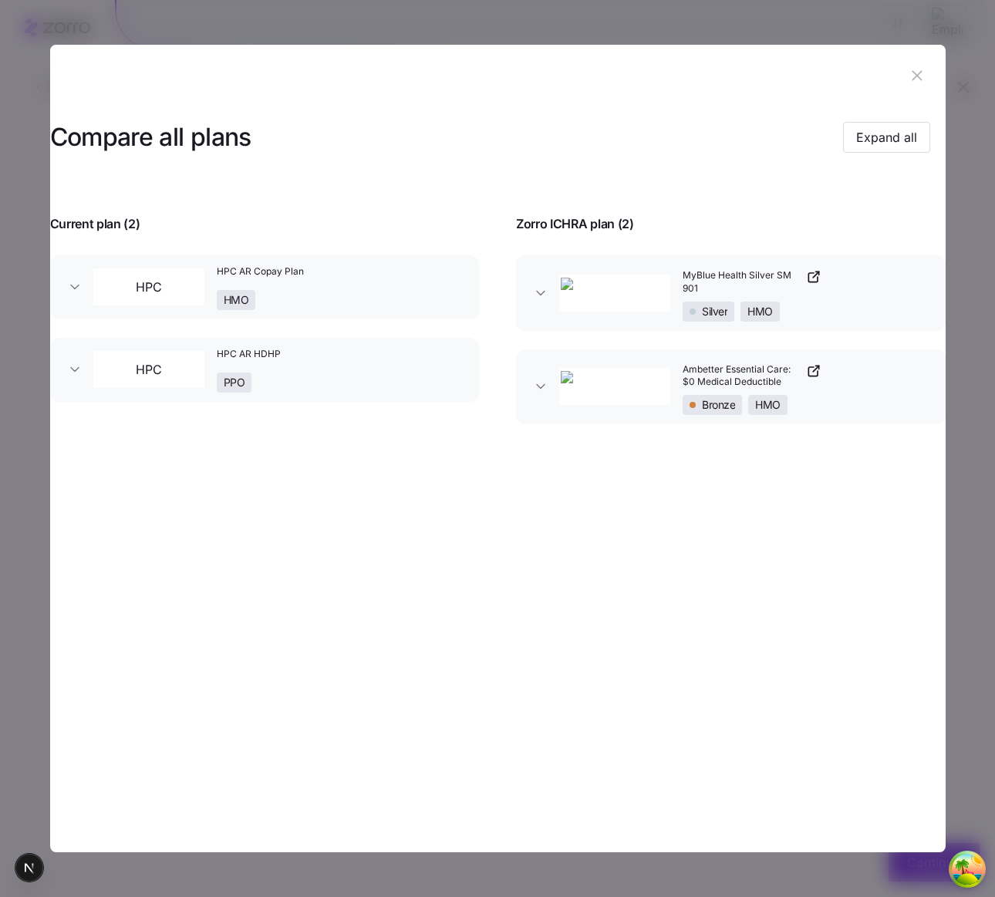
click at [914, 74] on icon "button" at bounding box center [917, 76] width 10 height 10
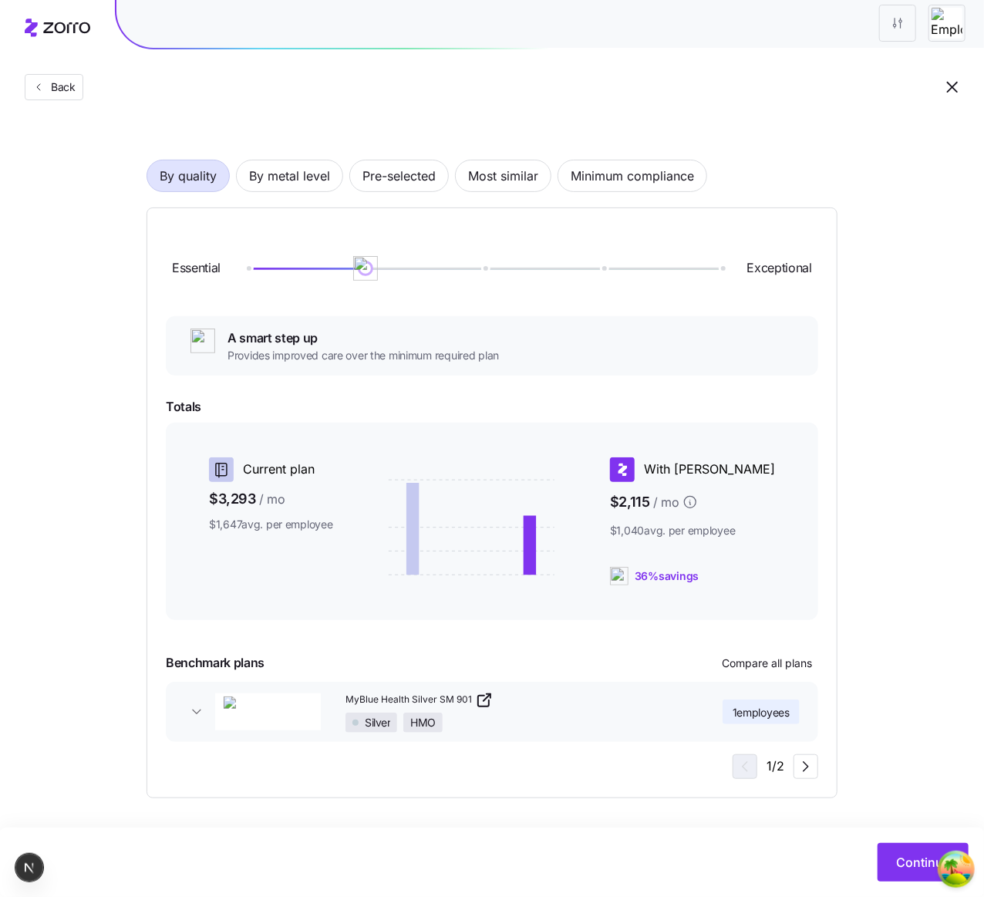
click at [200, 704] on icon "button" at bounding box center [196, 711] width 15 height 15
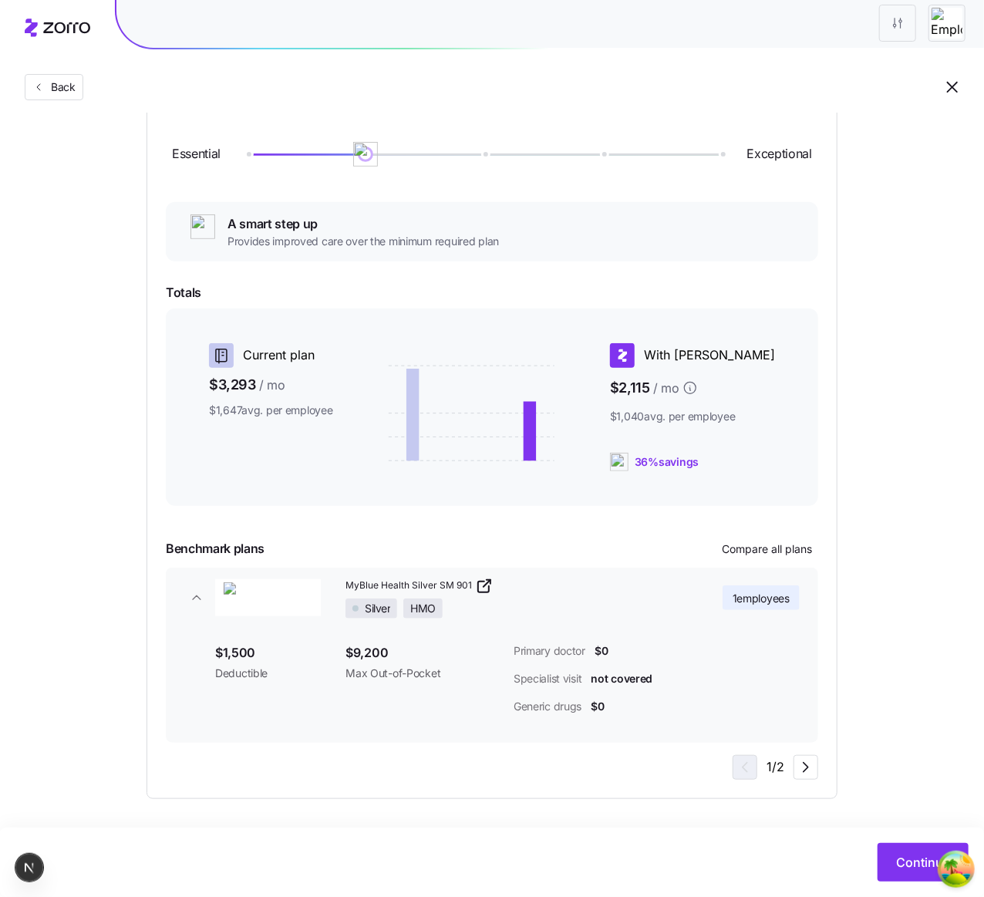
click at [192, 608] on button "MyBlue Health Silver SM 901 Silver HMO 1 employees" at bounding box center [492, 598] width 652 height 60
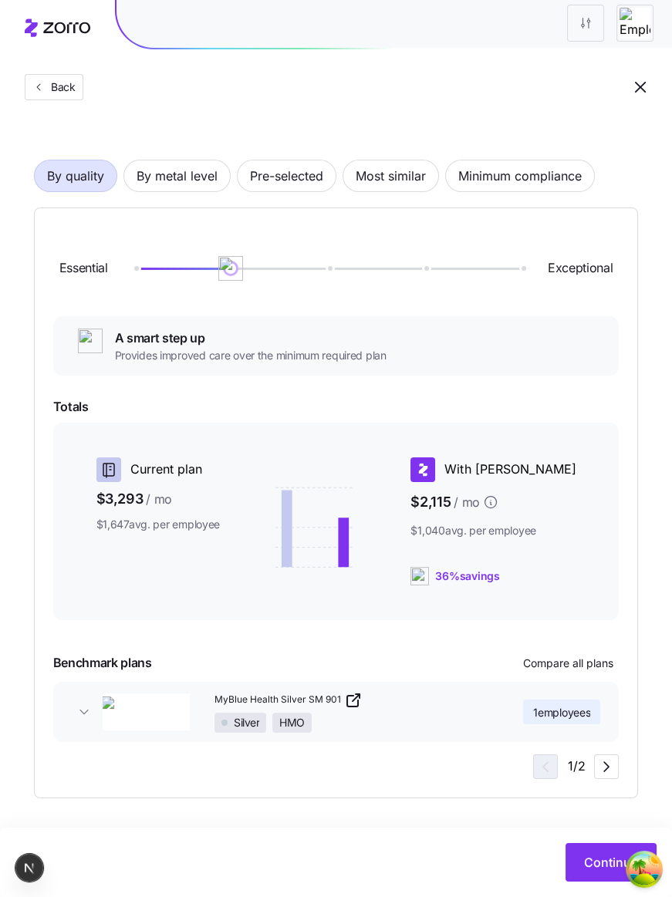
click at [412, 723] on div "Silver HMO" at bounding box center [356, 722] width 285 height 20
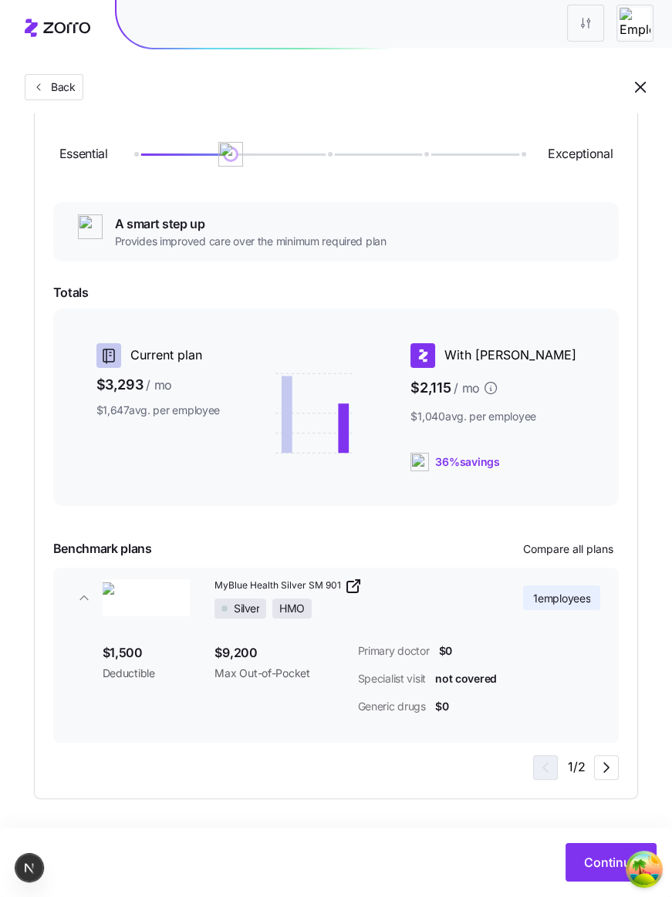
click at [423, 609] on div "Silver HMO" at bounding box center [356, 608] width 285 height 20
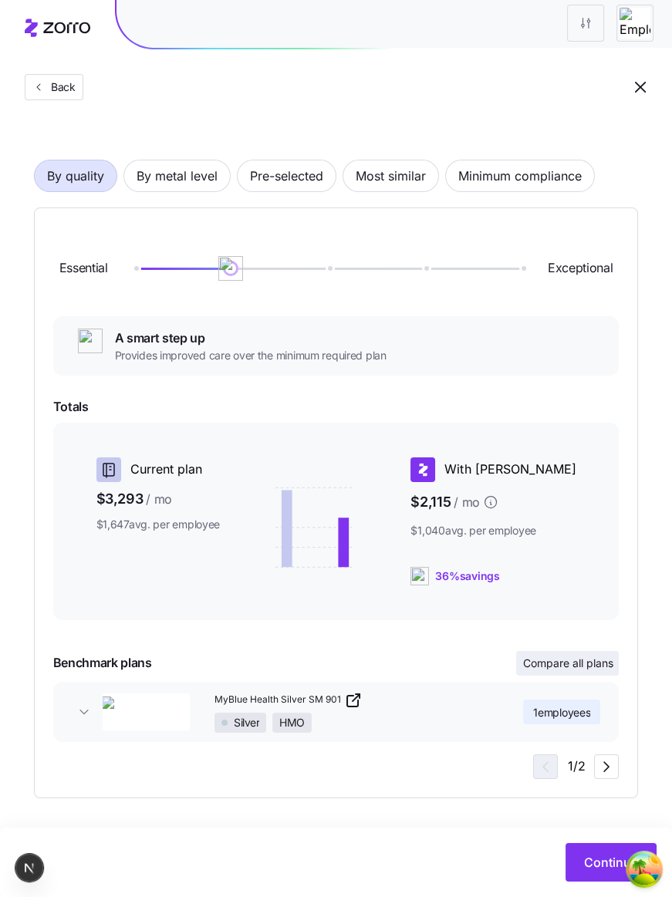
click at [581, 659] on span "Compare all plans" at bounding box center [567, 662] width 90 height 15
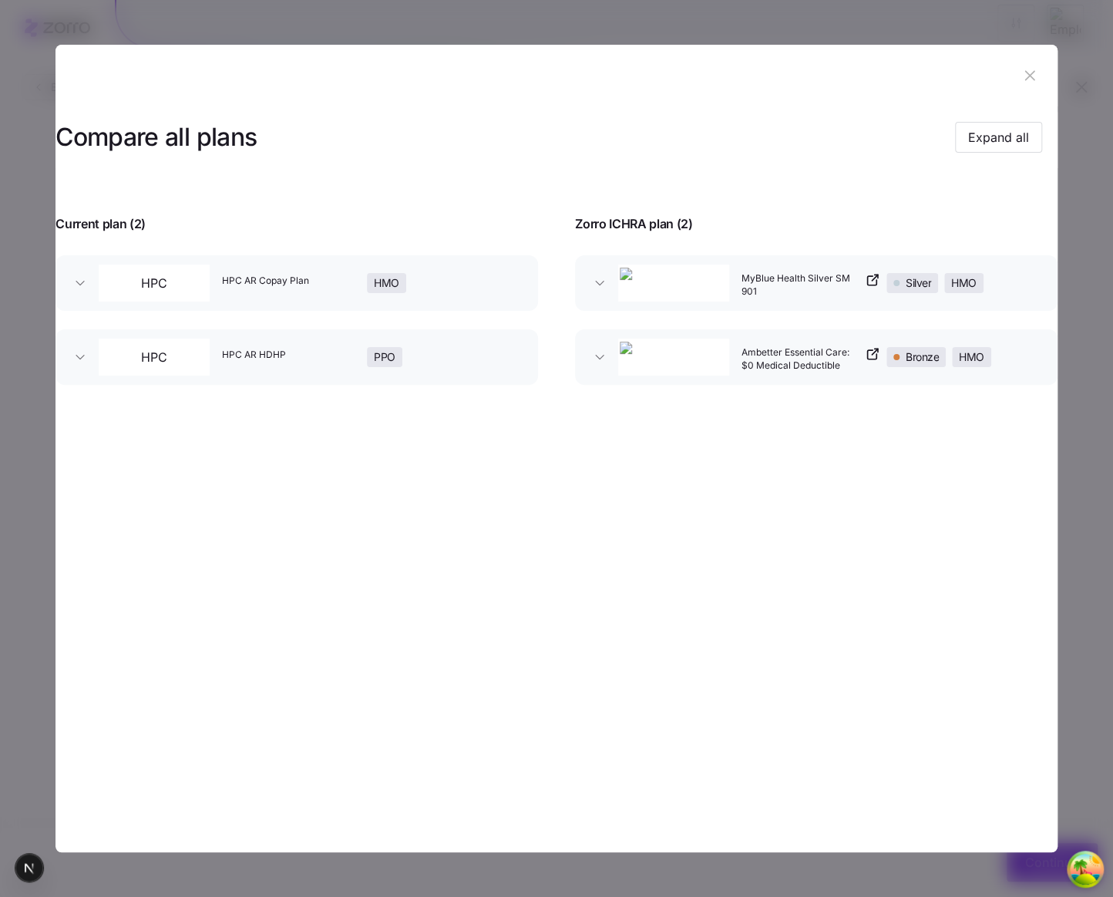
click at [1033, 62] on header at bounding box center [557, 76] width 1002 height 62
click at [1029, 70] on icon "button" at bounding box center [1030, 75] width 17 height 17
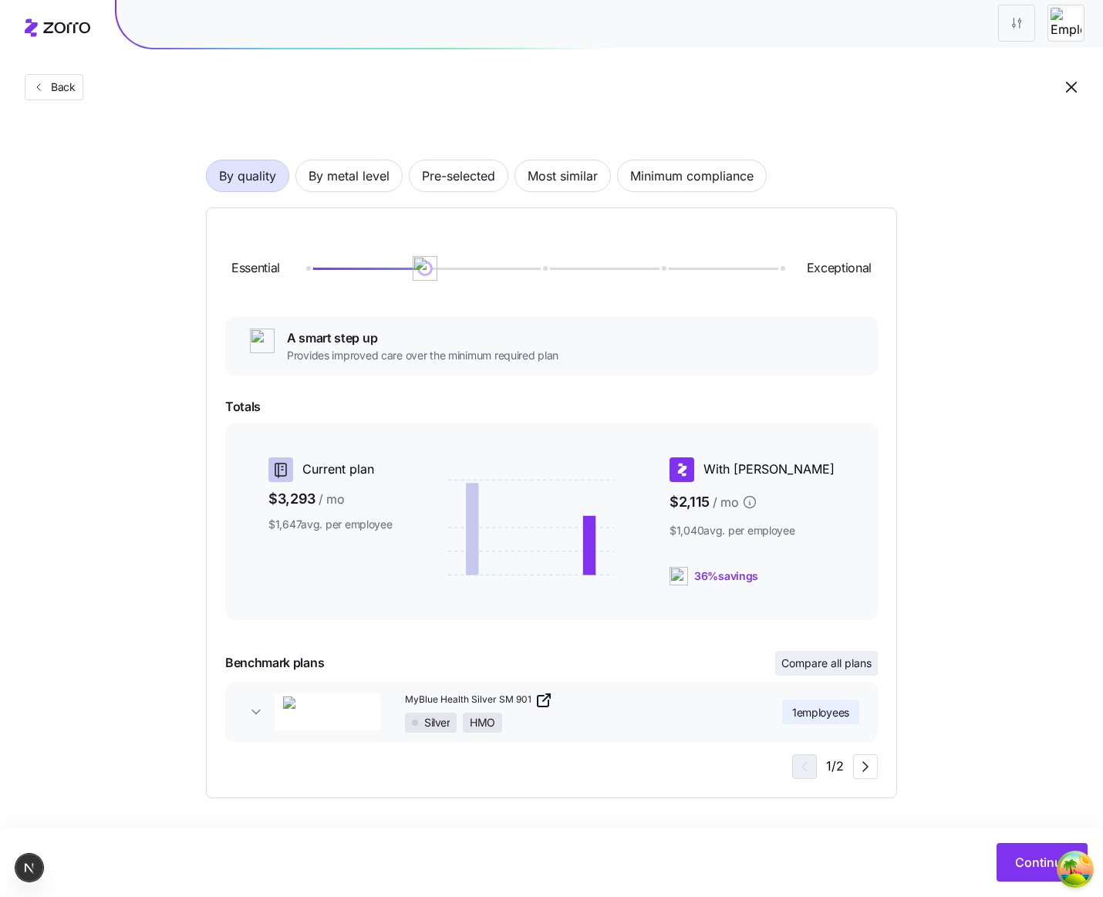
click at [849, 668] on span "Compare all plans" at bounding box center [826, 662] width 90 height 15
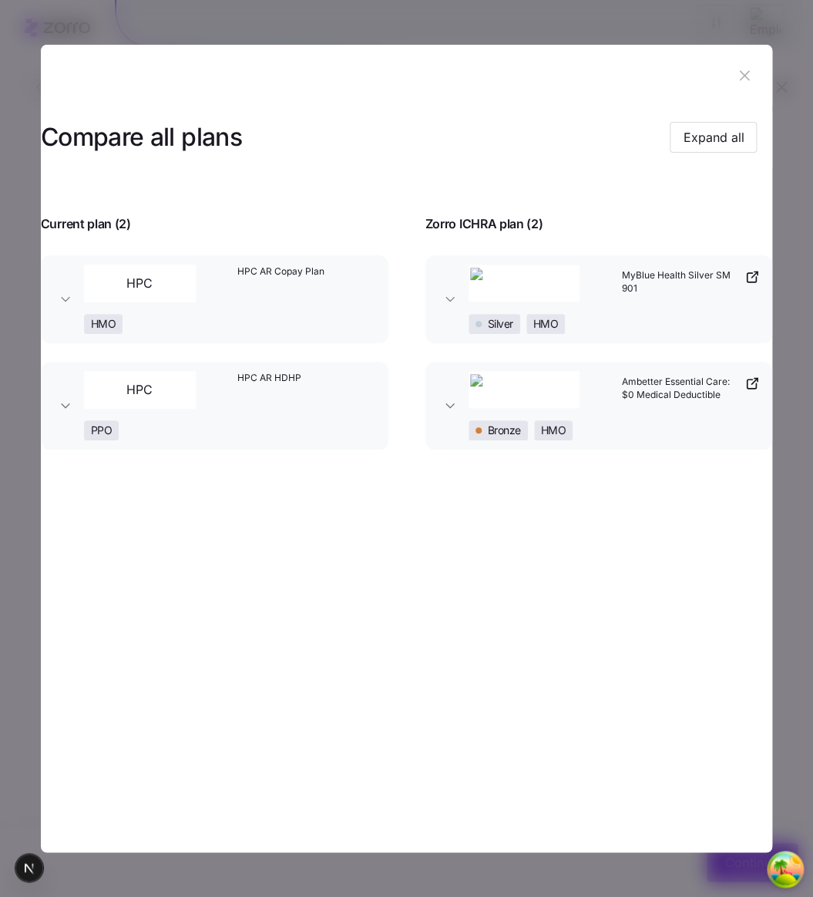
click at [453, 450] on button "Ambetter Essential Care: $0 Medical Deductible Bronze HMO" at bounding box center [600, 406] width 348 height 88
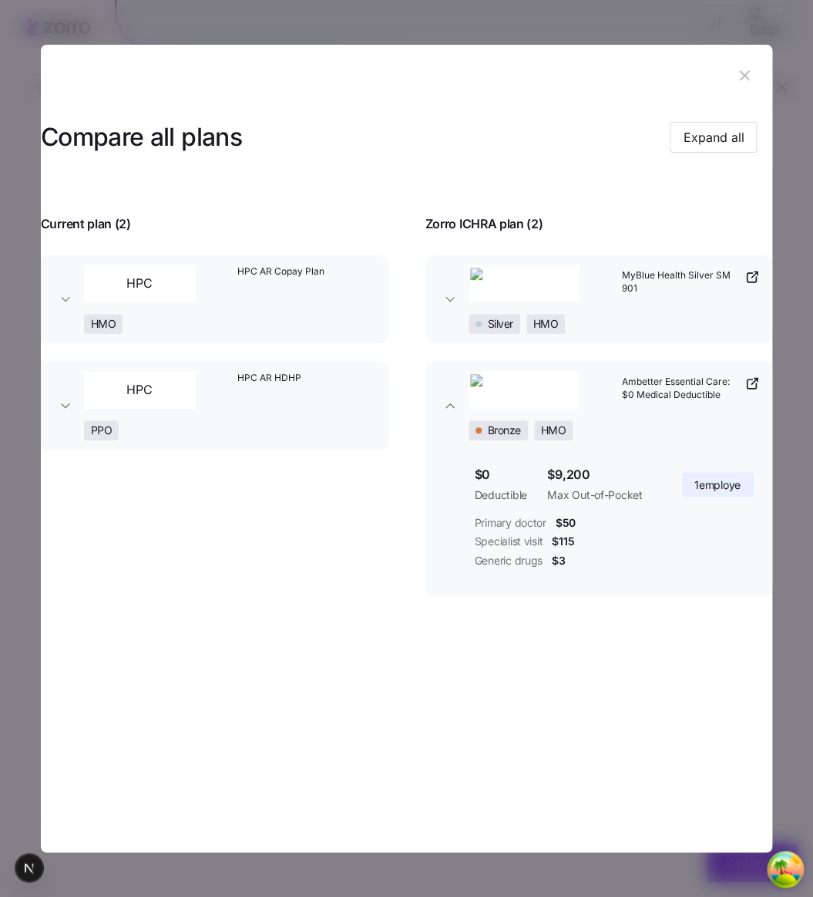
click at [453, 450] on button "Ambetter Essential Care: $0 Medical Deductible Bronze HMO" at bounding box center [600, 406] width 348 height 88
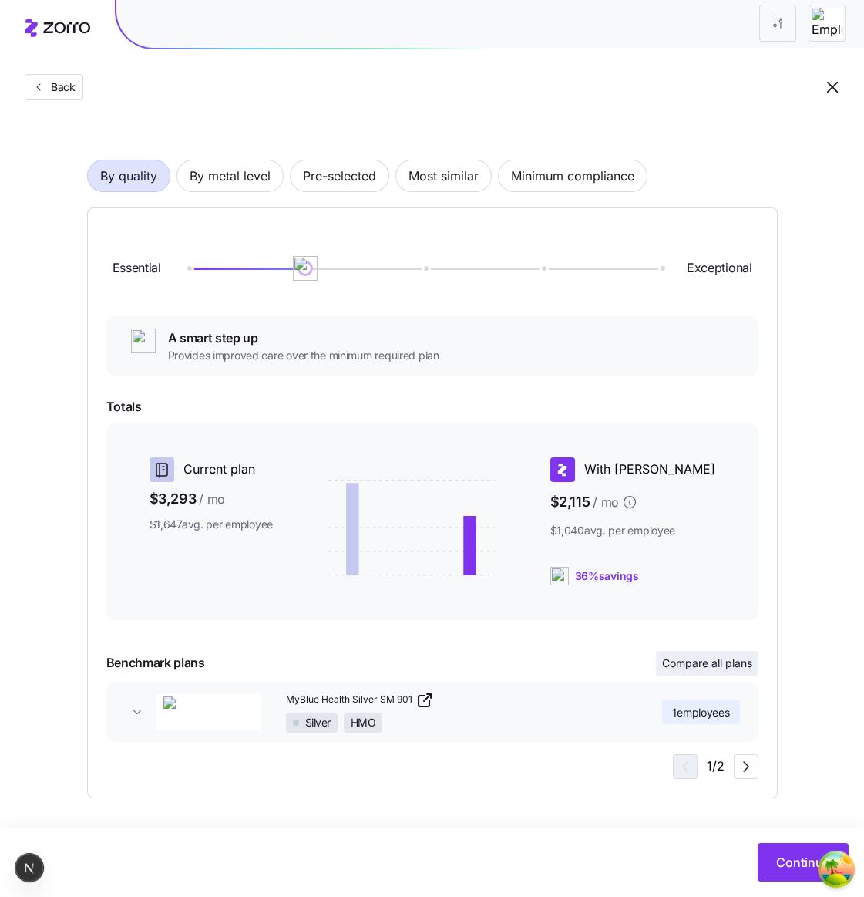
click at [741, 658] on span "Compare all plans" at bounding box center [707, 662] width 90 height 15
